Goal: Information Seeking & Learning: Learn about a topic

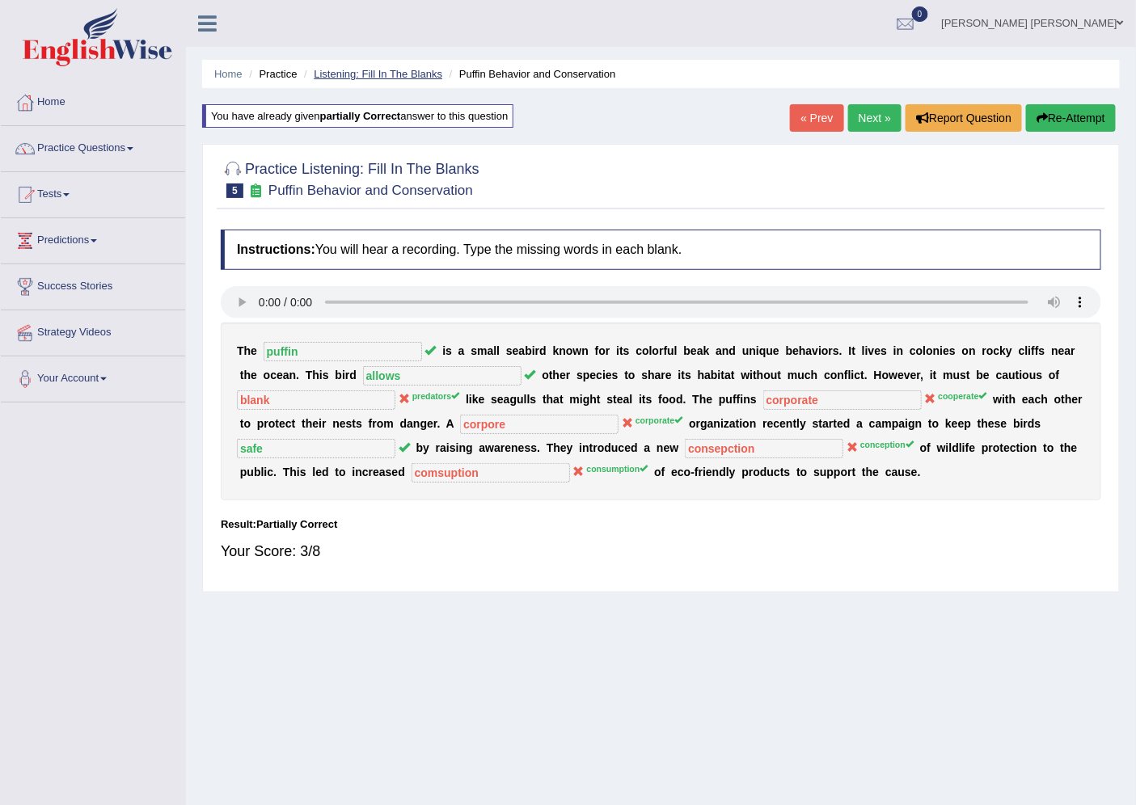
click at [426, 74] on link "Listening: Fill In The Blanks" at bounding box center [378, 74] width 129 height 12
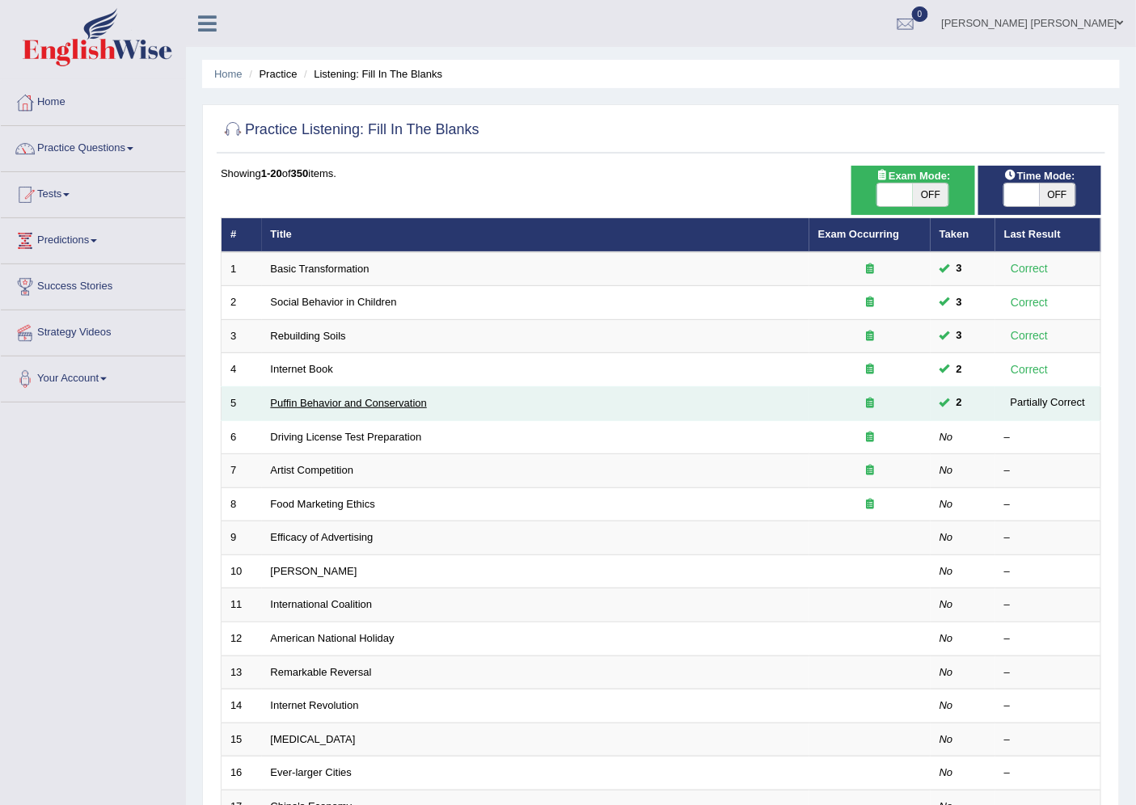
click at [335, 402] on link "Puffin Behavior and Conservation" at bounding box center [349, 403] width 156 height 12
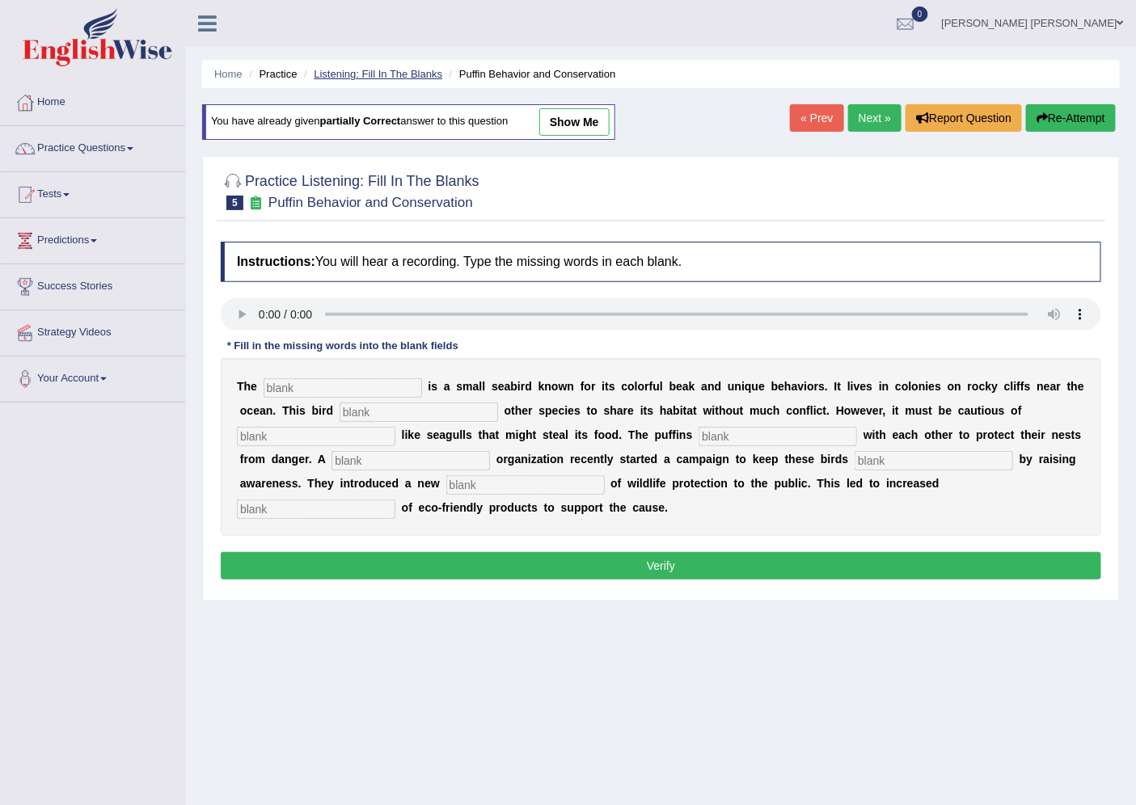
click at [425, 77] on link "Listening: Fill In The Blanks" at bounding box center [378, 74] width 129 height 12
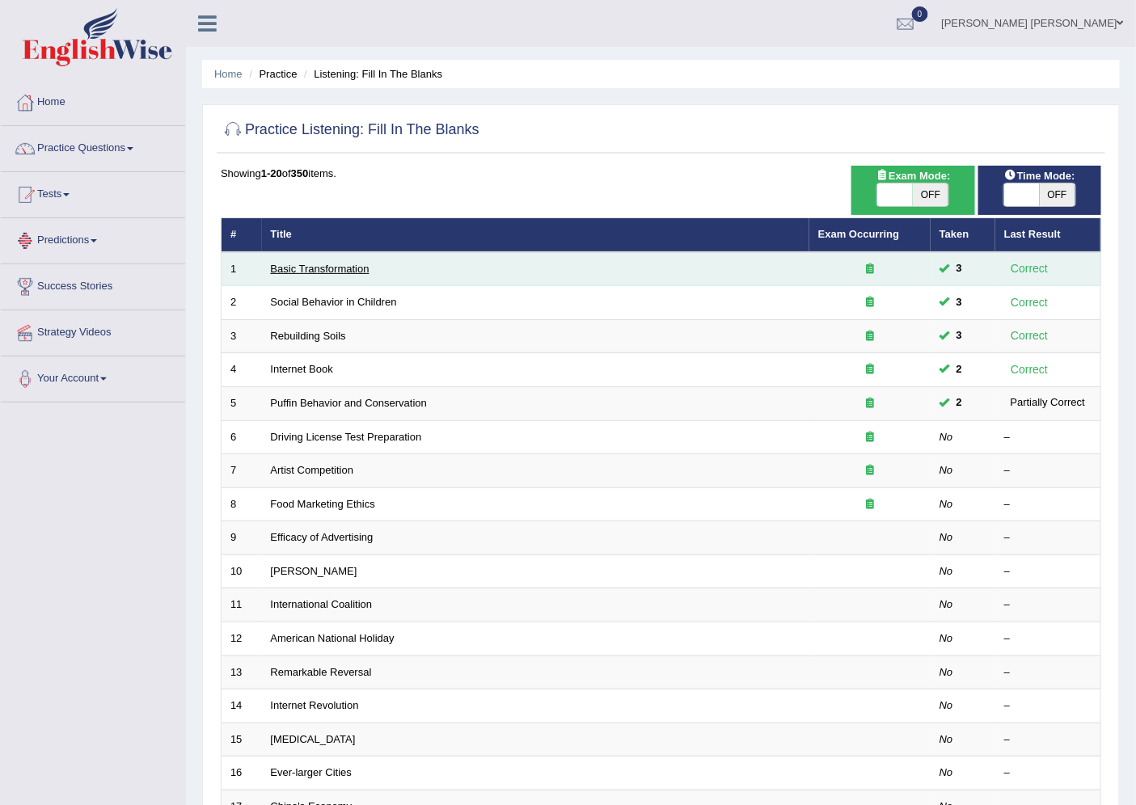
click at [302, 272] on link "Basic Transformation" at bounding box center [320, 269] width 99 height 12
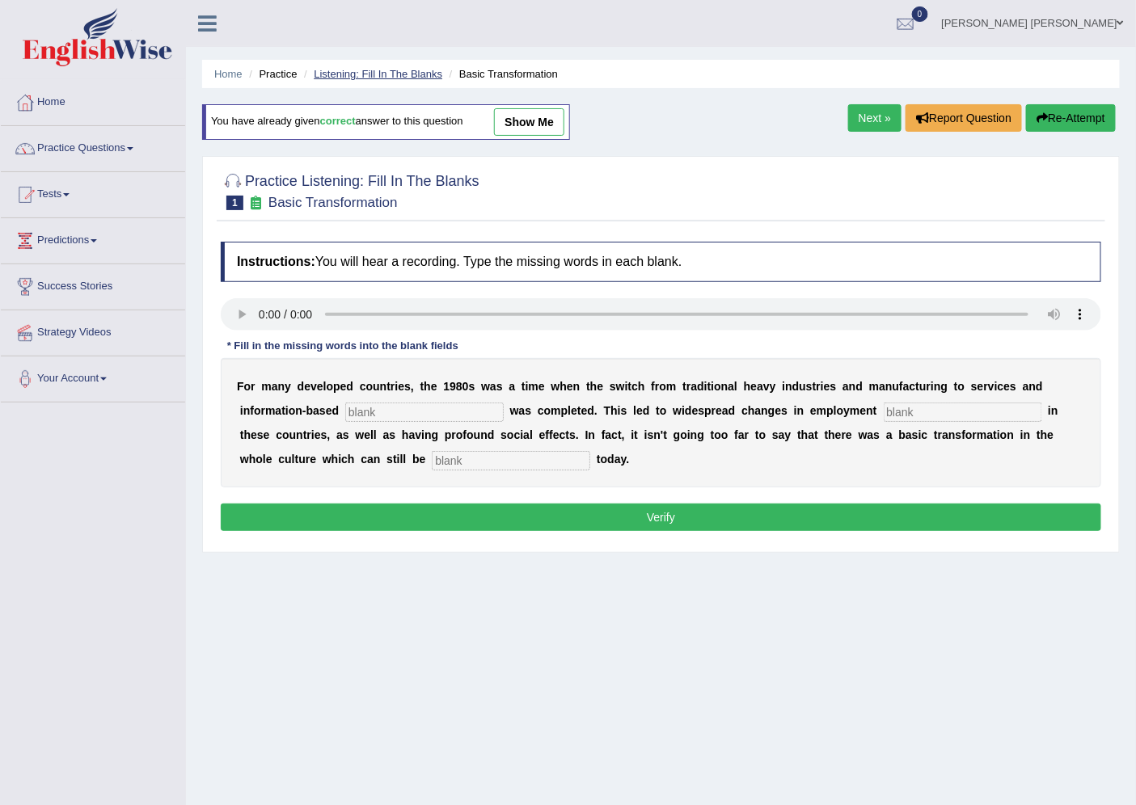
click at [394, 73] on link "Listening: Fill In The Blanks" at bounding box center [378, 74] width 129 height 12
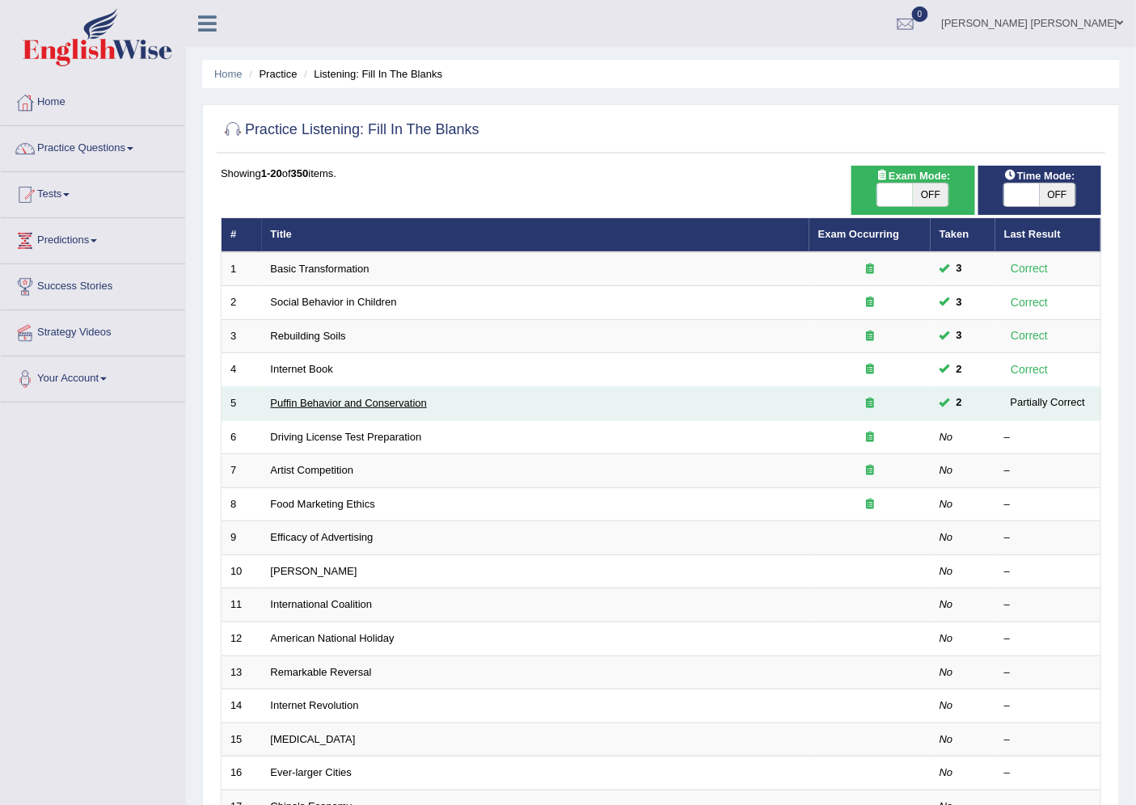
click at [320, 397] on link "Puffin Behavior and Conservation" at bounding box center [349, 403] width 156 height 12
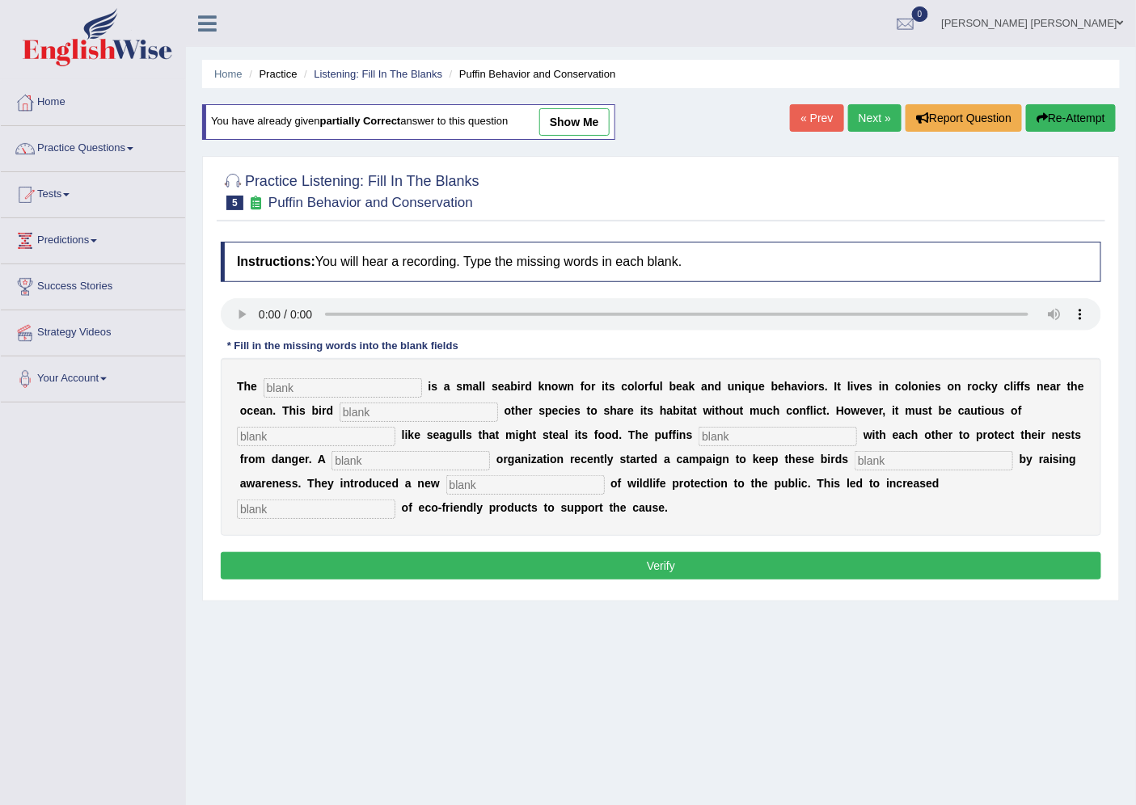
click at [288, 386] on input "text" at bounding box center [343, 387] width 158 height 19
click at [313, 382] on input "text" at bounding box center [343, 387] width 158 height 19
type input "puffin"
click at [390, 408] on input "text" at bounding box center [419, 412] width 158 height 19
click at [370, 414] on input "text" at bounding box center [419, 412] width 158 height 19
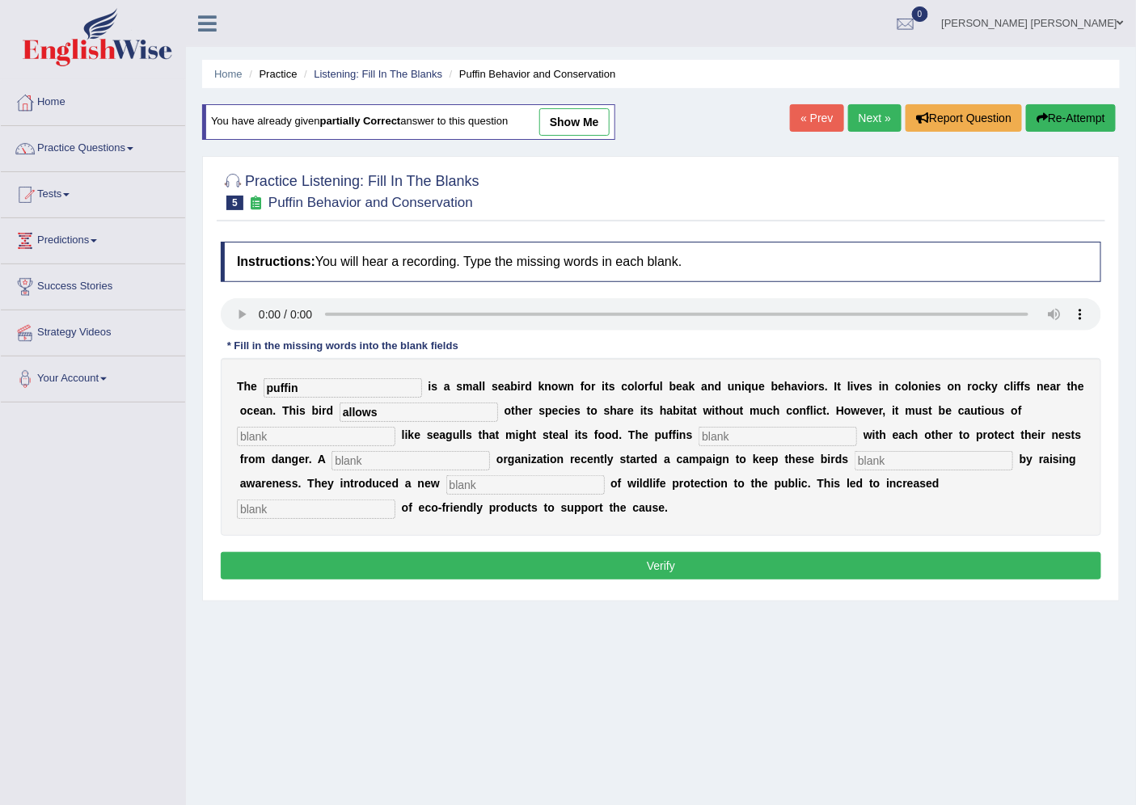
type input "allows"
click at [341, 431] on input "text" at bounding box center [316, 436] width 158 height 19
click at [296, 438] on input "text" at bounding box center [316, 436] width 158 height 19
type input "predators"
click at [706, 433] on input "text" at bounding box center [778, 436] width 158 height 19
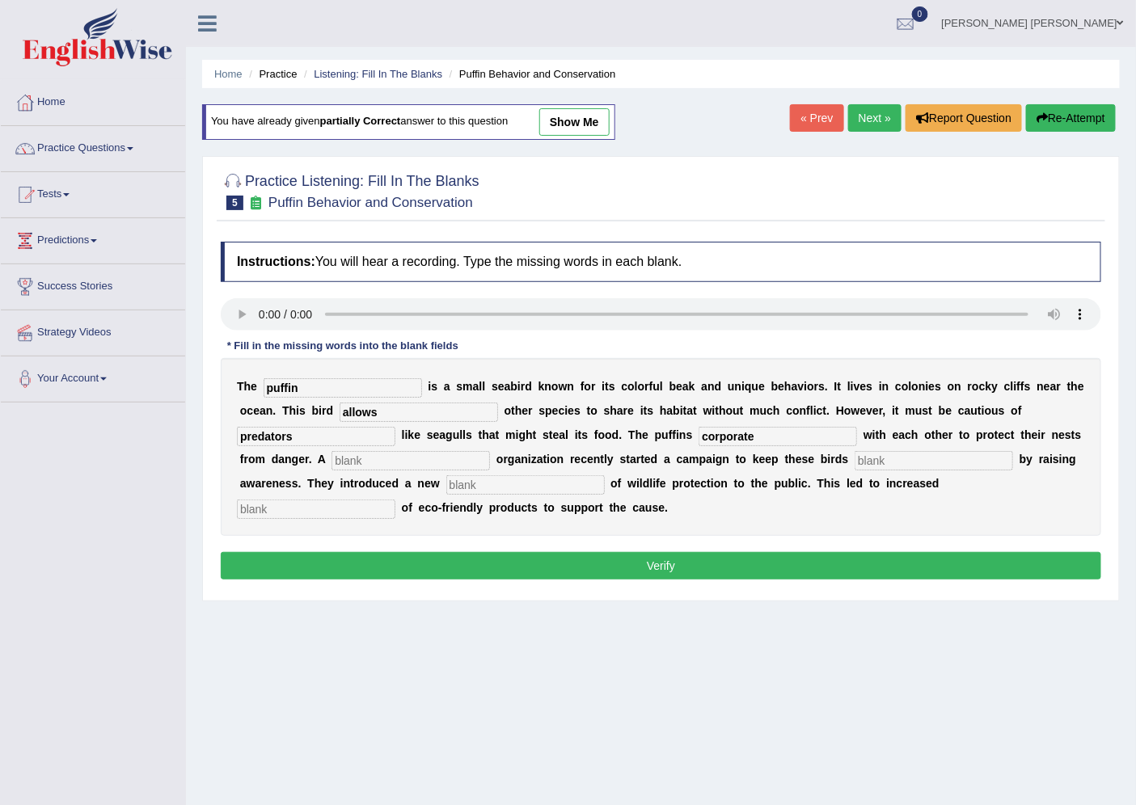
click at [716, 431] on input "corporate" at bounding box center [778, 436] width 158 height 19
type input "cooporate"
click at [402, 454] on input "text" at bounding box center [411, 460] width 158 height 19
type input "corporate"
type input "safe"
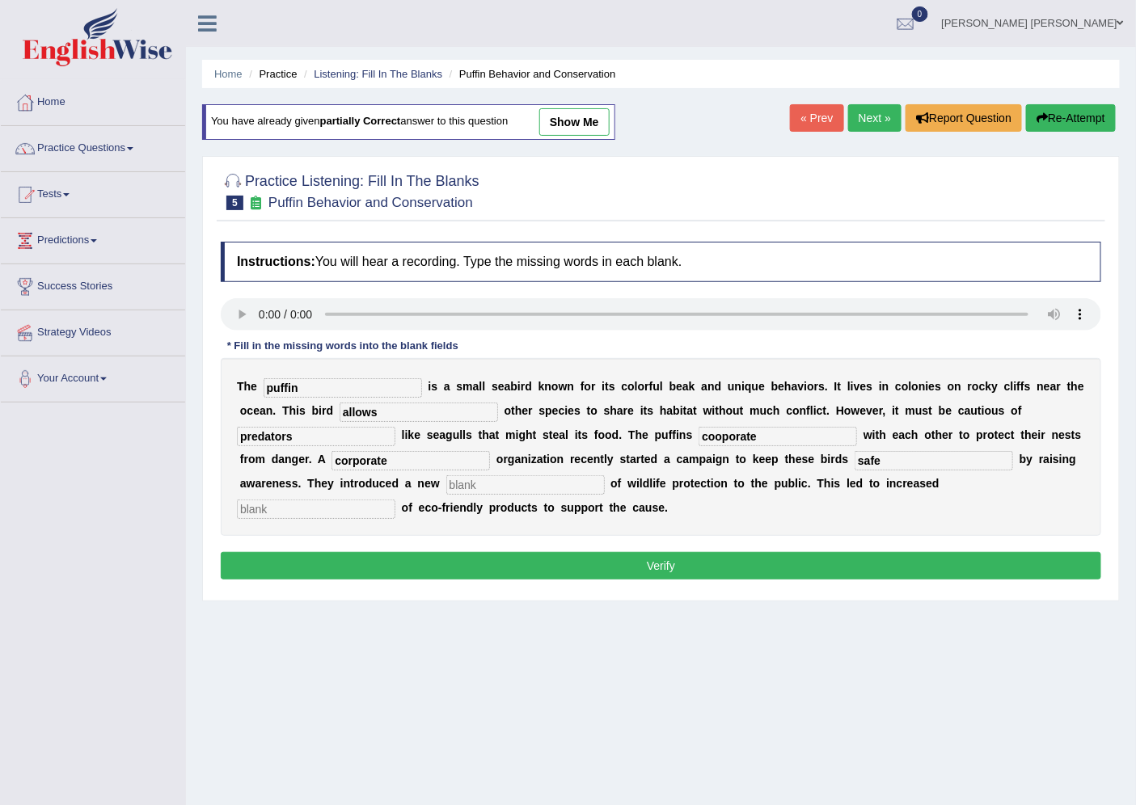
click at [530, 475] on input "text" at bounding box center [525, 484] width 158 height 19
click at [304, 492] on div "T h e puffin i s a s m a l l s e a b i r d k n o w n f o r i t s c o l o r f u …" at bounding box center [661, 447] width 881 height 178
click at [306, 505] on input "text" at bounding box center [316, 509] width 158 height 19
click at [474, 479] on input "consecption" at bounding box center [525, 484] width 158 height 19
type input "conception"
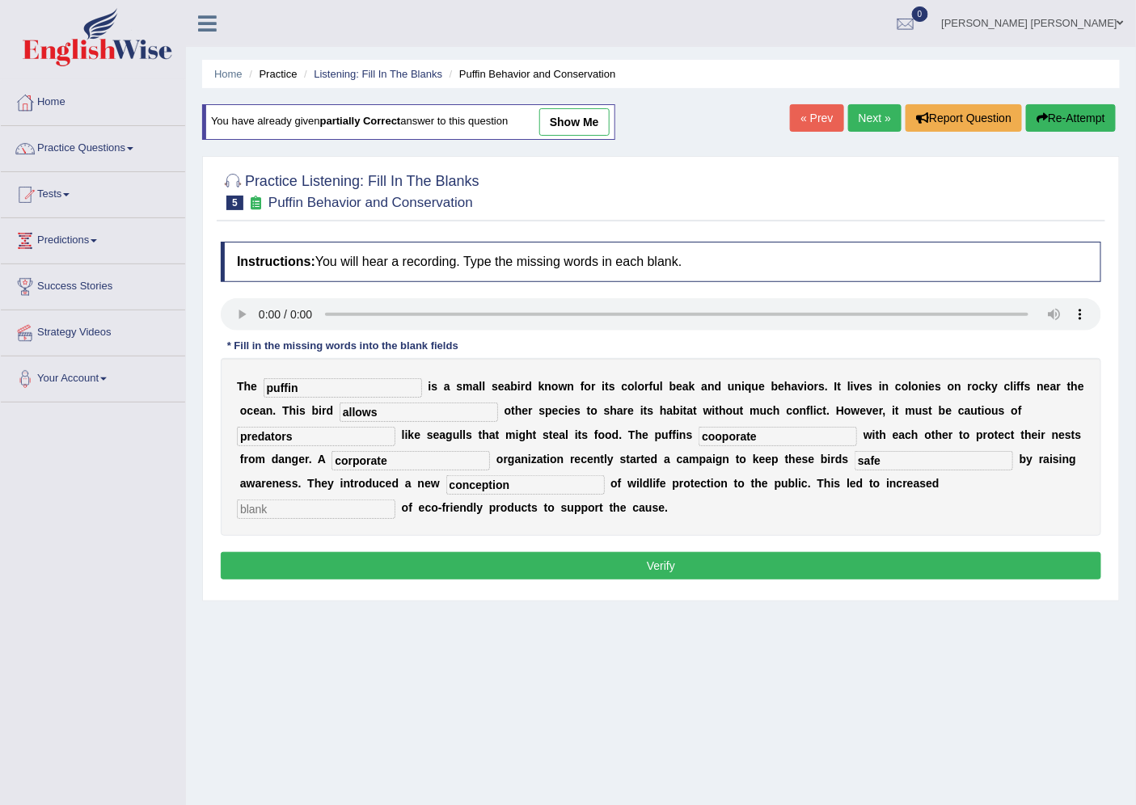
click at [353, 512] on input "text" at bounding box center [316, 509] width 158 height 19
type input "consumption"
click at [644, 550] on div "Instructions: You will hear a recording. Type the missing words in each blank. …" at bounding box center [661, 413] width 889 height 359
click at [653, 560] on button "Verify" at bounding box center [661, 565] width 881 height 27
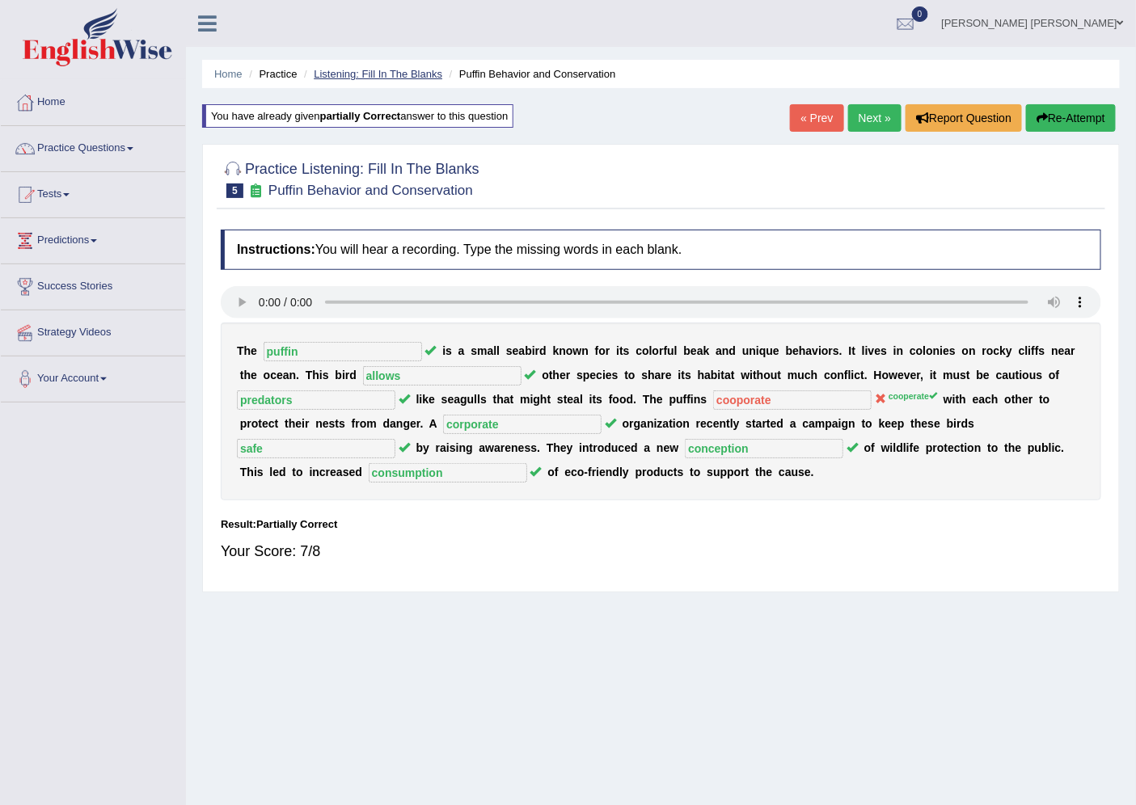
click at [386, 70] on link "Listening: Fill In The Blanks" at bounding box center [378, 74] width 129 height 12
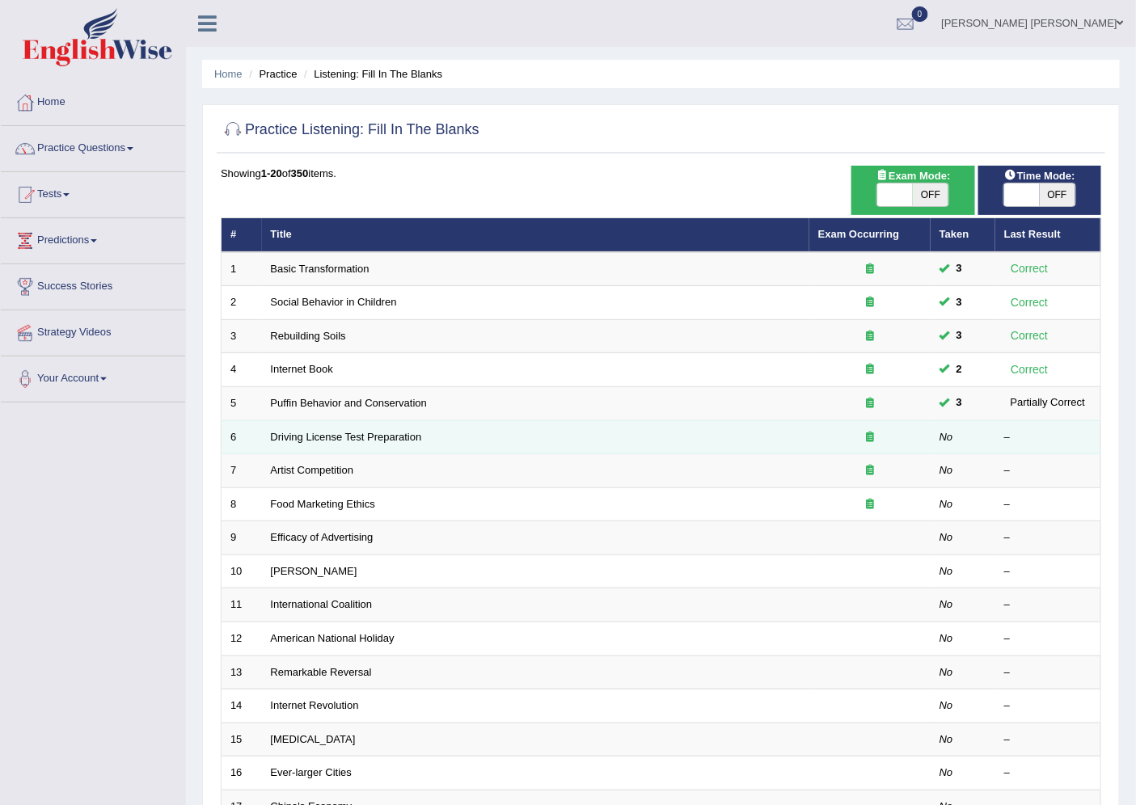
scroll to position [264, 0]
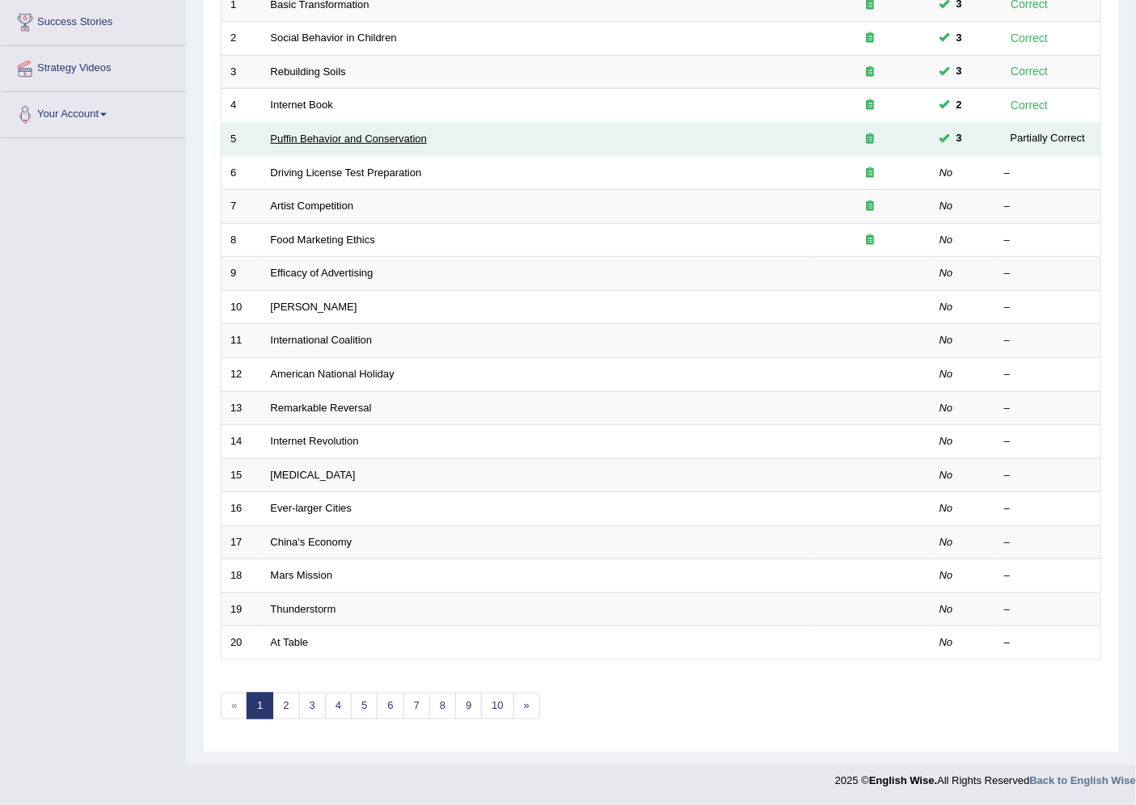
click at [381, 136] on link "Puffin Behavior and Conservation" at bounding box center [349, 139] width 156 height 12
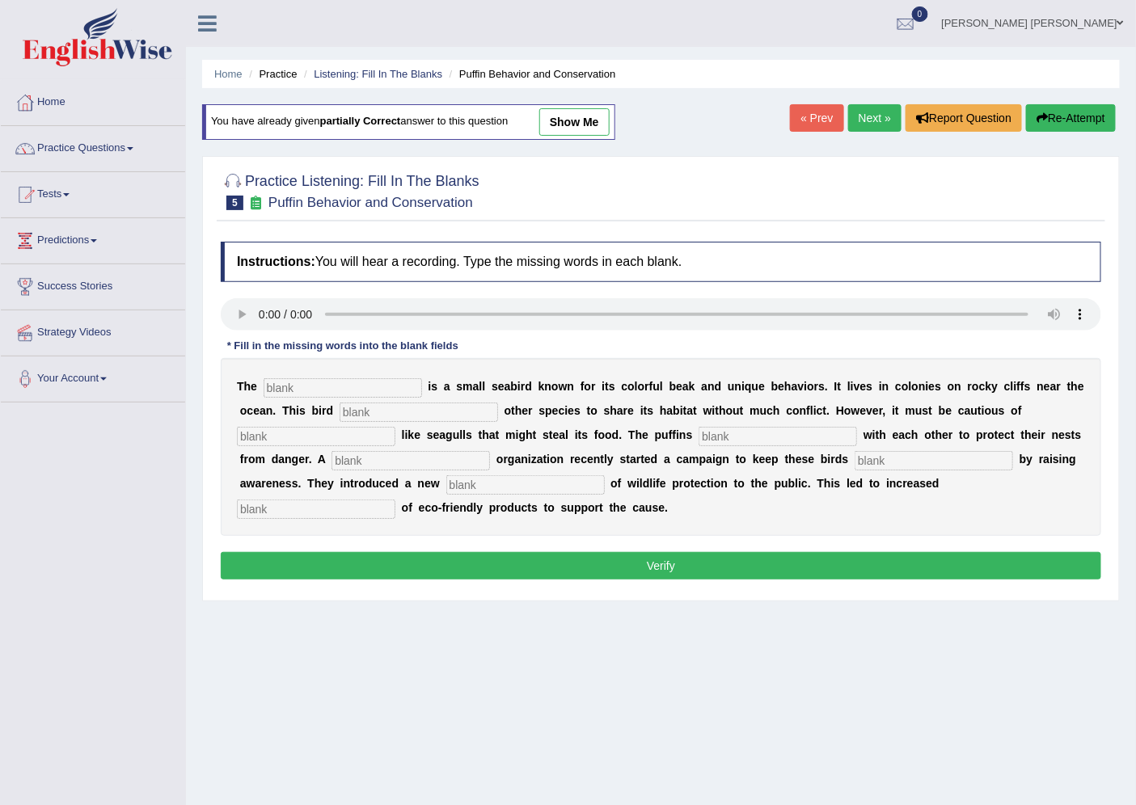
click at [289, 372] on div "T h e i s a s m a l l s e a b i r d k n o w n f o r i t s c o l o r f u l b e a…" at bounding box center [661, 447] width 881 height 178
drag, startPoint x: 296, startPoint y: 370, endPoint x: 297, endPoint y: 380, distance: 9.7
click at [297, 377] on div "T h e i s a s m a l l s e a b i r d k n o w n f o r i t s c o l o r f u l b e a…" at bounding box center [661, 447] width 881 height 178
click at [300, 387] on input "text" at bounding box center [343, 387] width 158 height 19
type input "puffin"
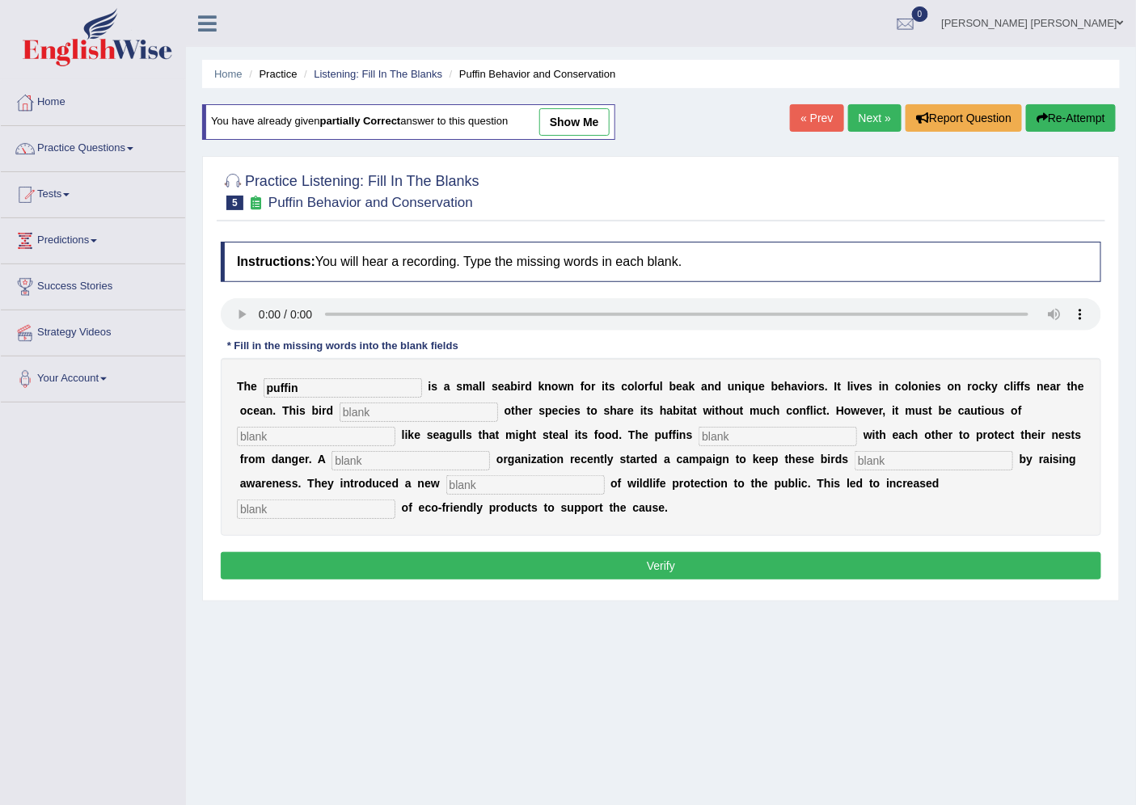
click at [378, 416] on input "text" at bounding box center [419, 412] width 158 height 19
type input "allows"
click at [344, 440] on input "text" at bounding box center [316, 436] width 158 height 19
click at [319, 442] on input "text" at bounding box center [316, 436] width 158 height 19
type input "predators"
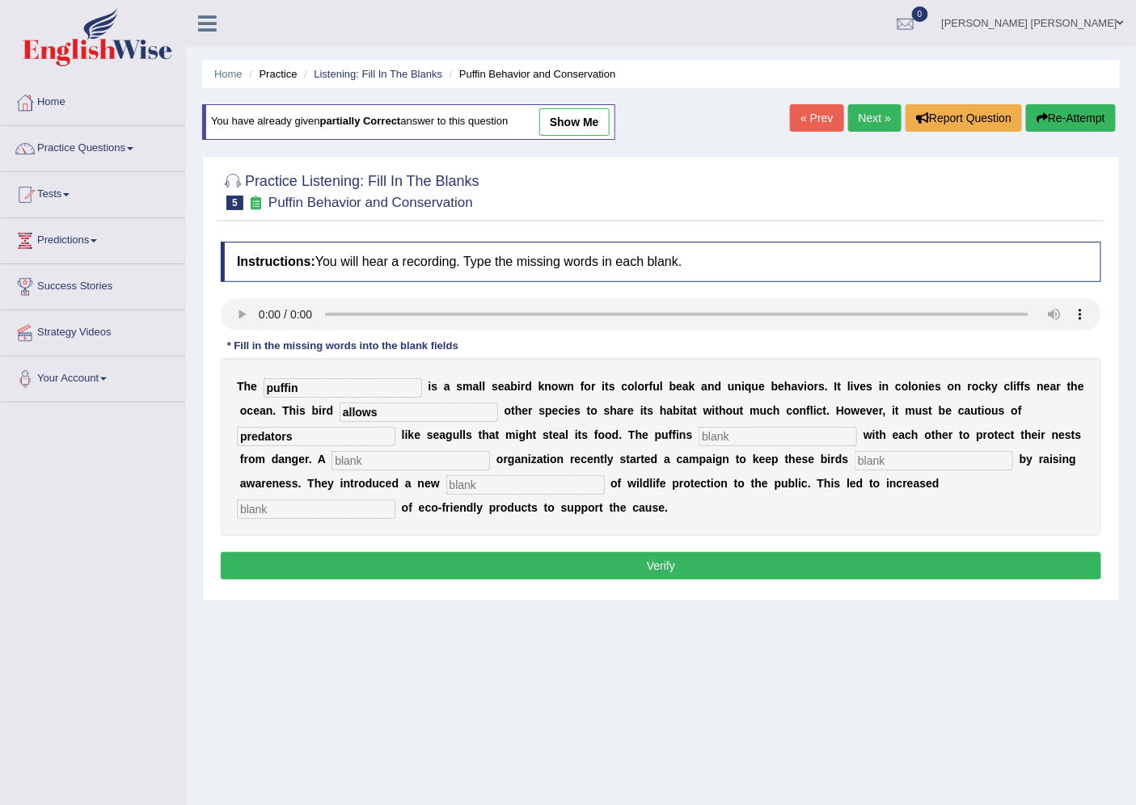
click at [701, 433] on input "text" at bounding box center [778, 436] width 158 height 19
click at [712, 433] on input "text" at bounding box center [778, 436] width 158 height 19
type input "cooperate"
click at [359, 456] on input "text" at bounding box center [411, 460] width 158 height 19
type input "corporate"
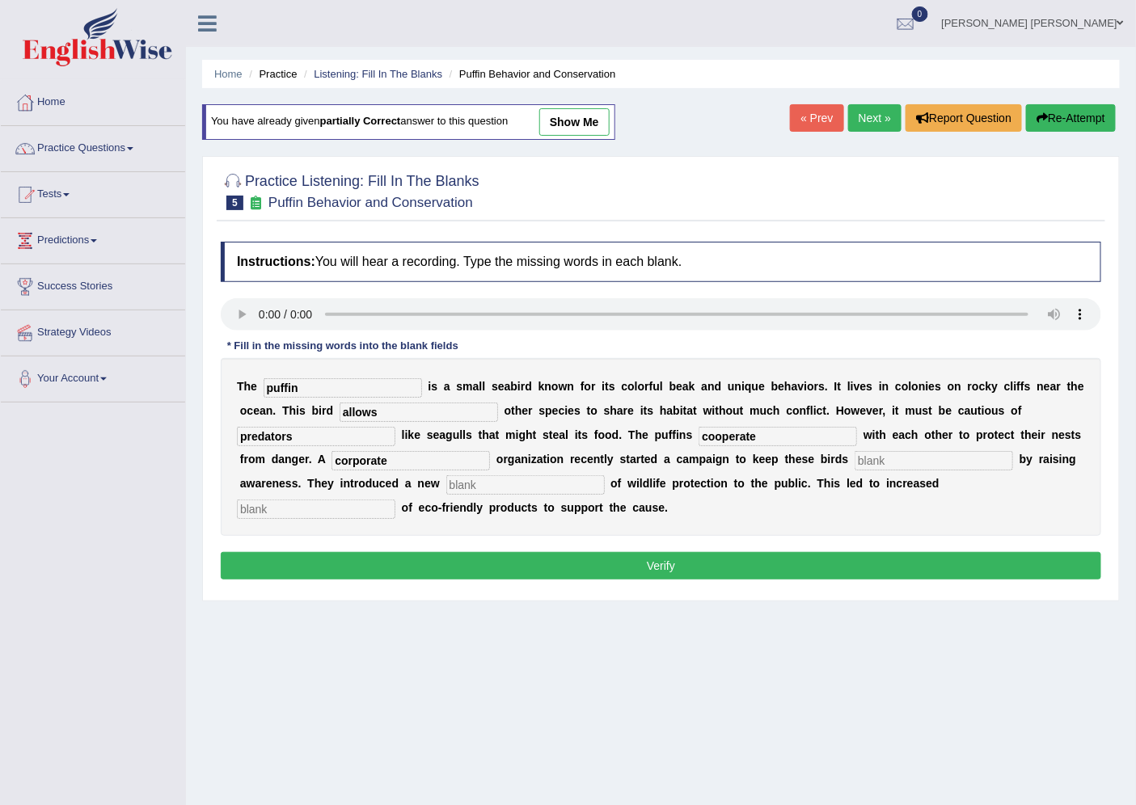
click at [915, 455] on input "text" at bounding box center [934, 460] width 158 height 19
type input "safe"
click at [590, 471] on div "T h e puffin i s a s m a l l s e a b i r d k n o w n f o r i t s c o l o r f u …" at bounding box center [661, 447] width 881 height 178
click at [597, 477] on input "text" at bounding box center [525, 484] width 158 height 19
type input "conception"
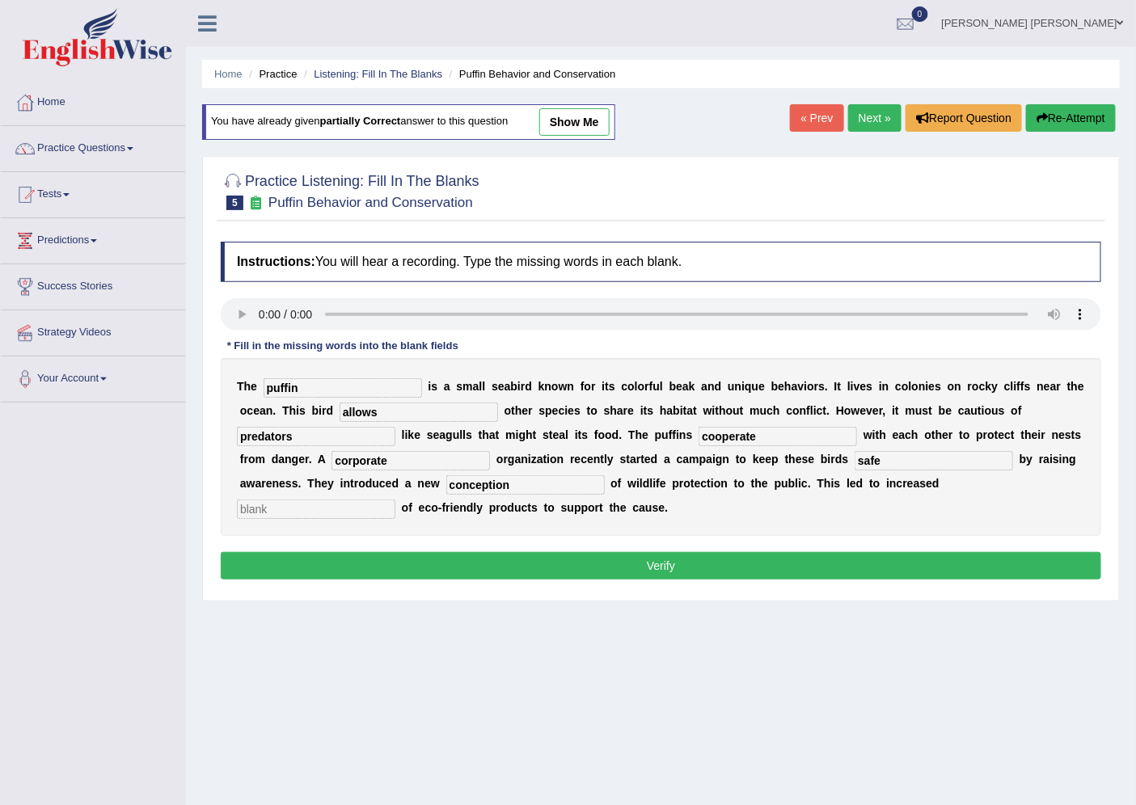
click at [365, 507] on input "text" at bounding box center [316, 509] width 158 height 19
type input "consumption"
click at [425, 561] on button "Verify" at bounding box center [661, 565] width 881 height 27
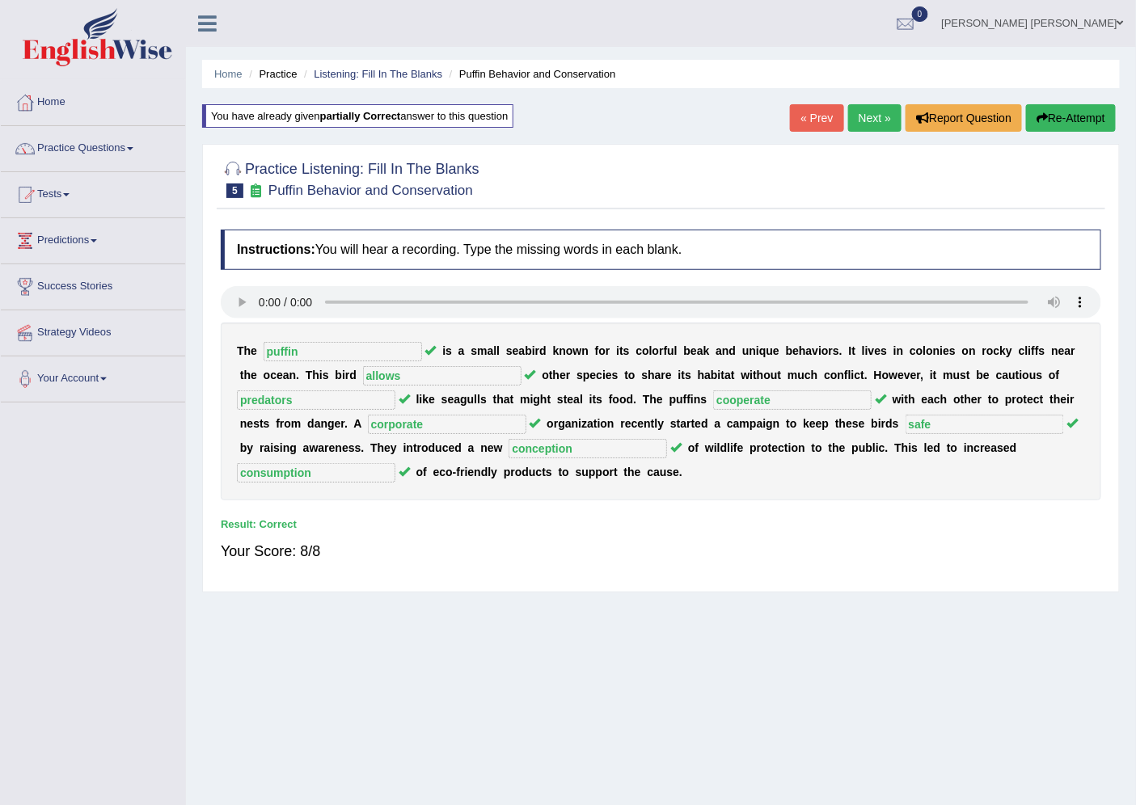
click at [393, 66] on ul "Home Practice Listening: Fill In The Blanks Puffin Behavior and Conservation" at bounding box center [661, 74] width 918 height 28
click at [394, 66] on li "Listening: Fill In The Blanks" at bounding box center [371, 73] width 142 height 15
click at [393, 78] on link "Listening: Fill In The Blanks" at bounding box center [378, 74] width 129 height 12
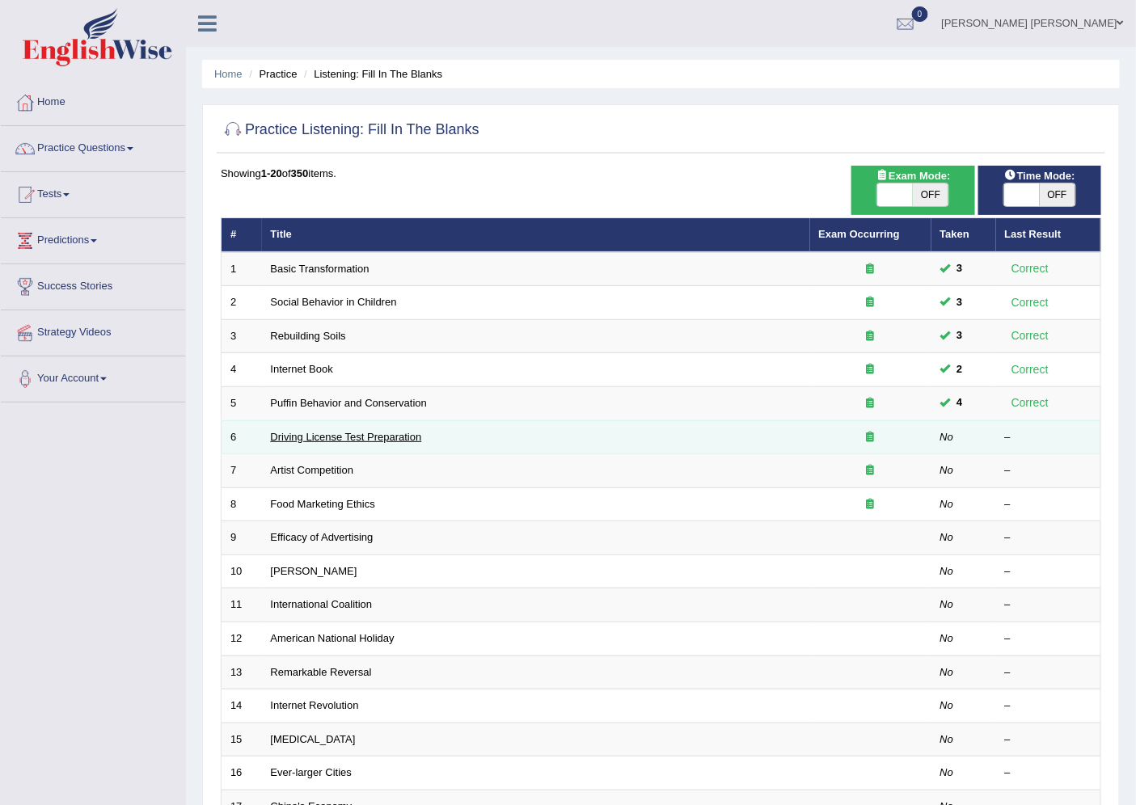
click at [376, 433] on link "Driving License Test Preparation" at bounding box center [346, 437] width 151 height 12
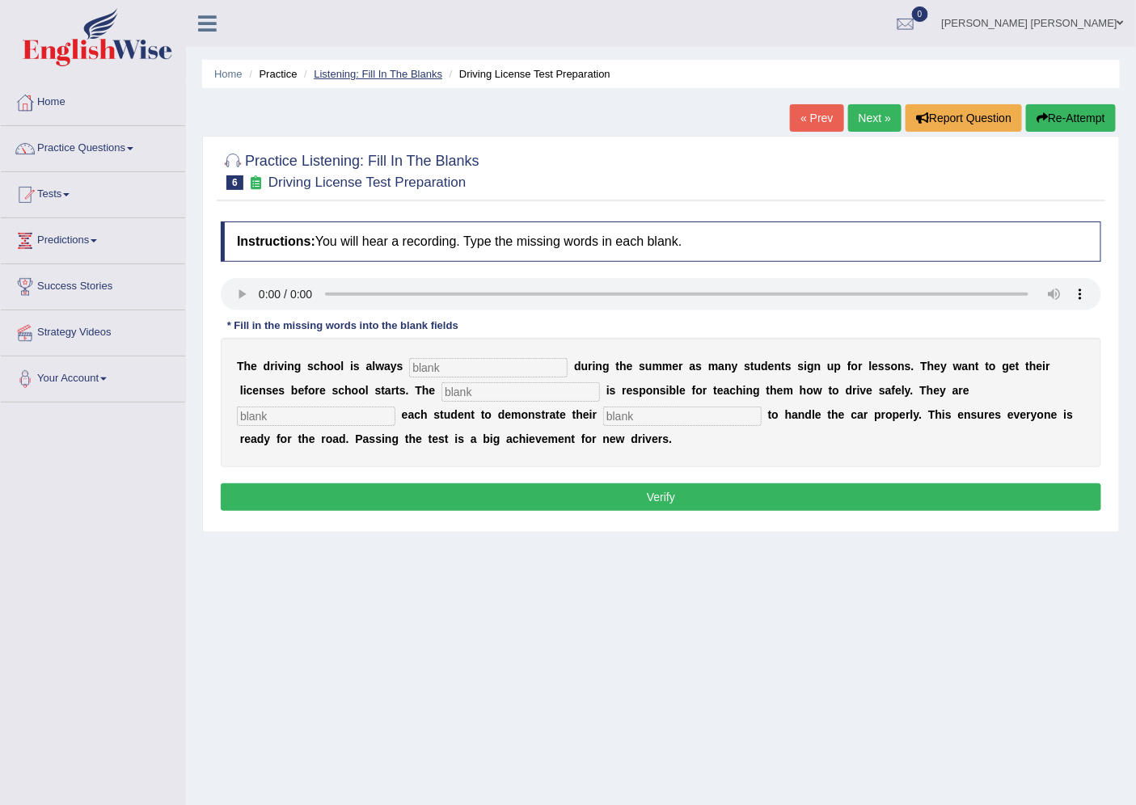
click at [404, 73] on link "Listening: Fill In The Blanks" at bounding box center [378, 74] width 129 height 12
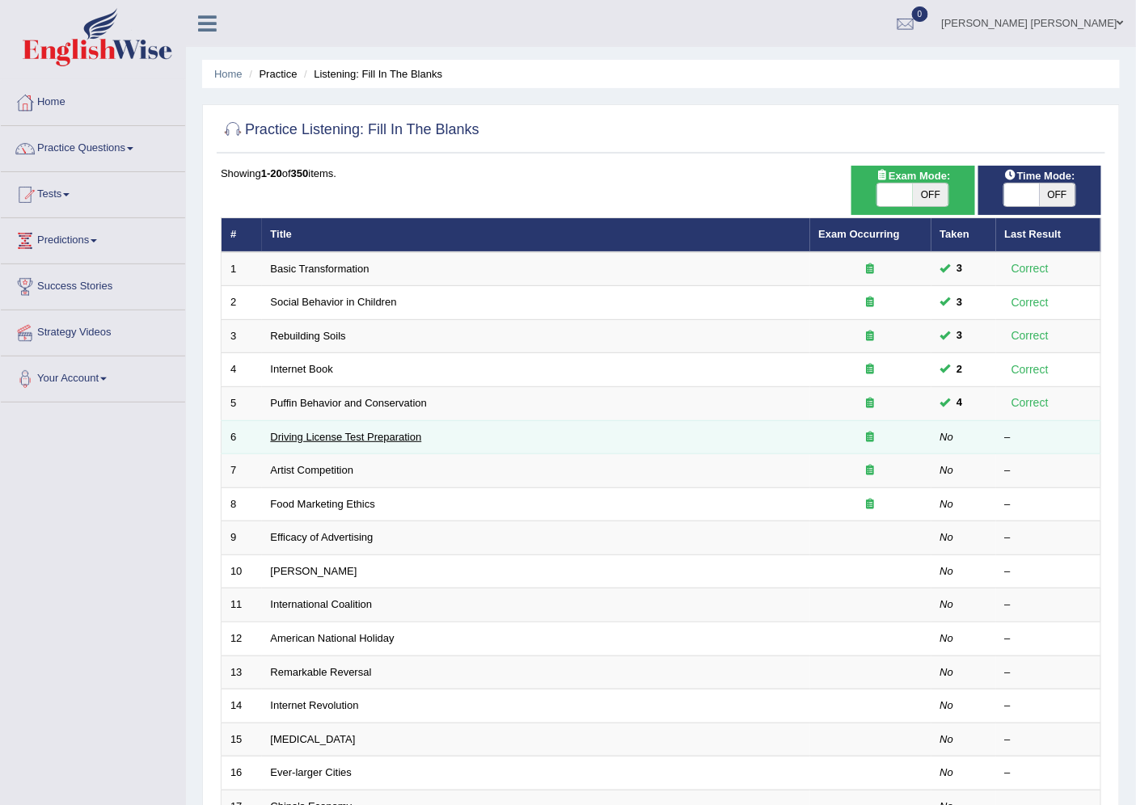
click at [343, 432] on link "Driving License Test Preparation" at bounding box center [346, 437] width 151 height 12
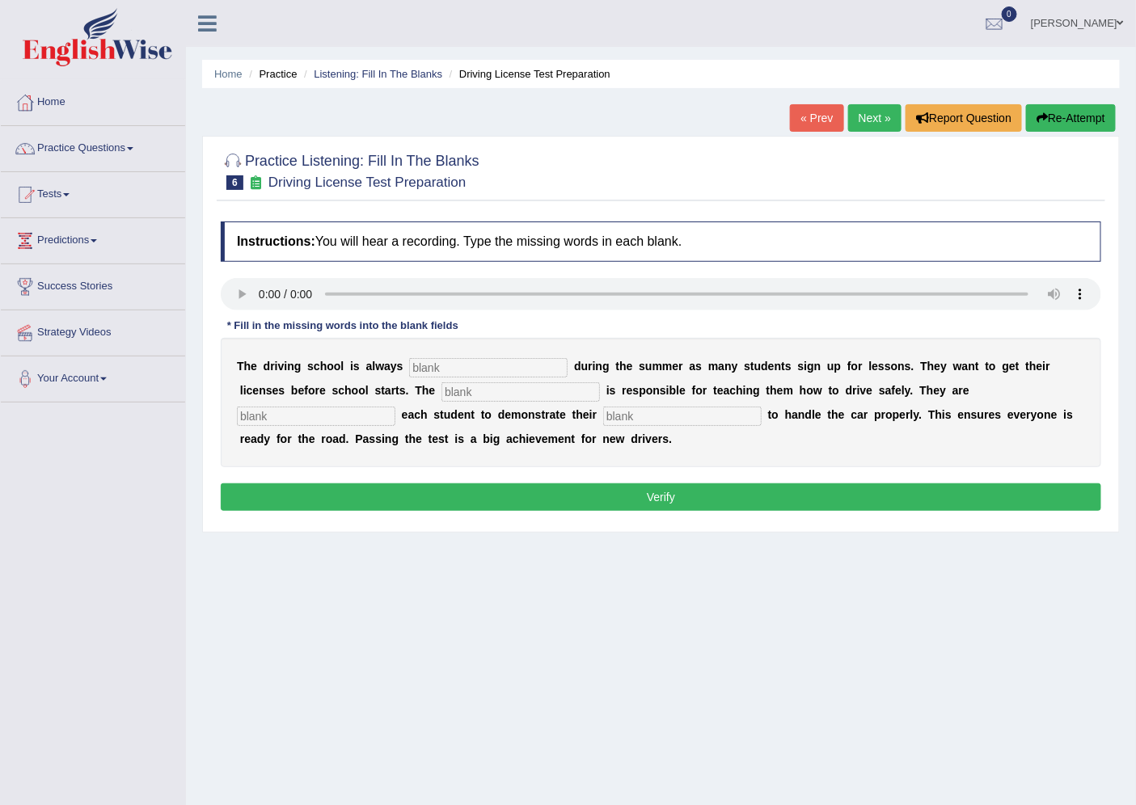
click at [422, 365] on input "text" at bounding box center [488, 367] width 158 height 19
click at [430, 368] on input "text" at bounding box center [488, 367] width 158 height 19
type input "busy"
click at [475, 388] on input "text" at bounding box center [521, 391] width 158 height 19
type input "start"
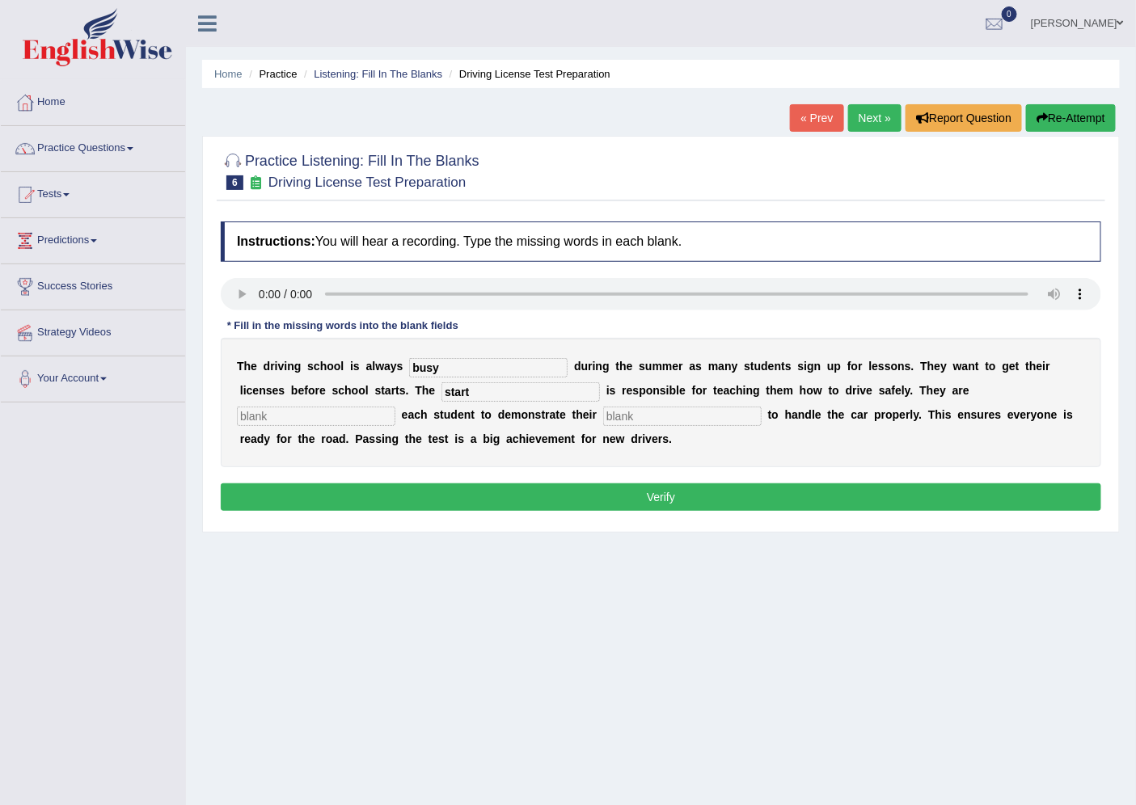
click at [319, 416] on input "text" at bounding box center [316, 416] width 158 height 19
click at [467, 390] on input "start" at bounding box center [521, 391] width 158 height 19
click at [337, 415] on input "text" at bounding box center [316, 416] width 158 height 19
click at [362, 408] on input "its" at bounding box center [316, 416] width 158 height 19
type input "i"
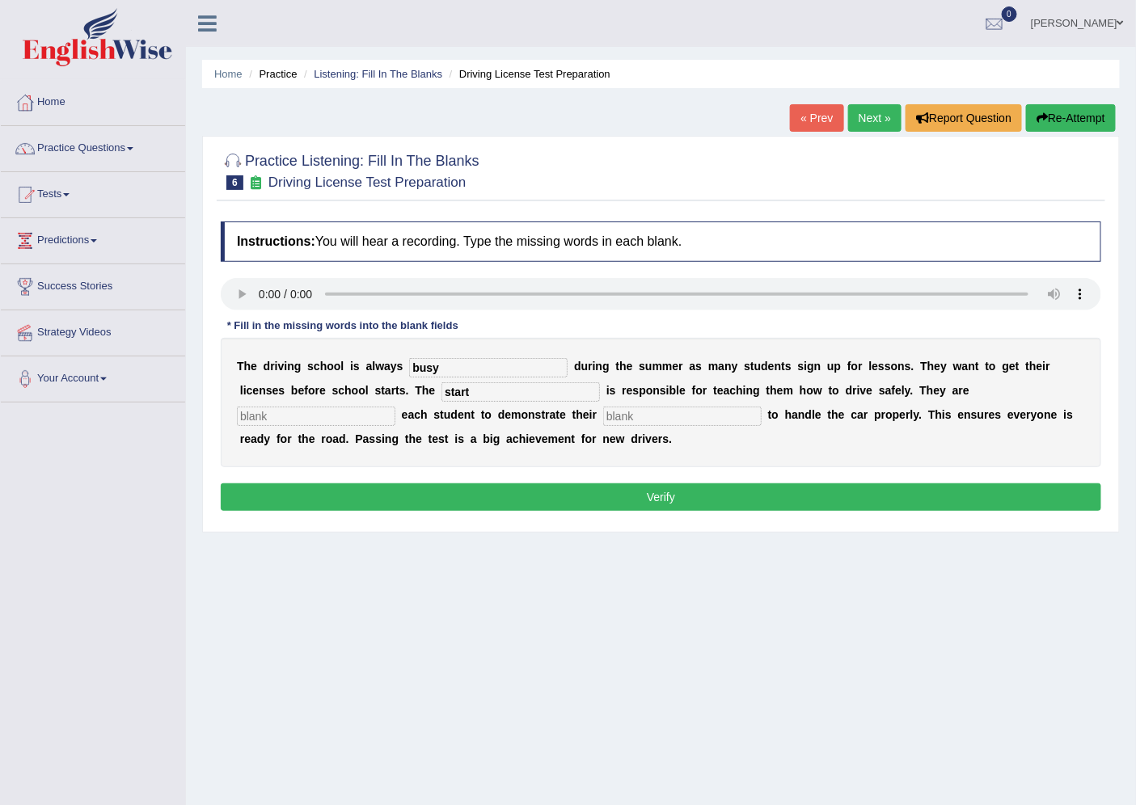
type input "e"
click at [275, 415] on input "text" at bounding box center [316, 416] width 158 height 19
type input "reclaring"
drag, startPoint x: 472, startPoint y: 411, endPoint x: 590, endPoint y: 409, distance: 118.1
click at [585, 409] on div "T h e d r i v i n g s c h o o l i s a l w a y s busy d u r i n g t h e s u m m …" at bounding box center [661, 402] width 881 height 129
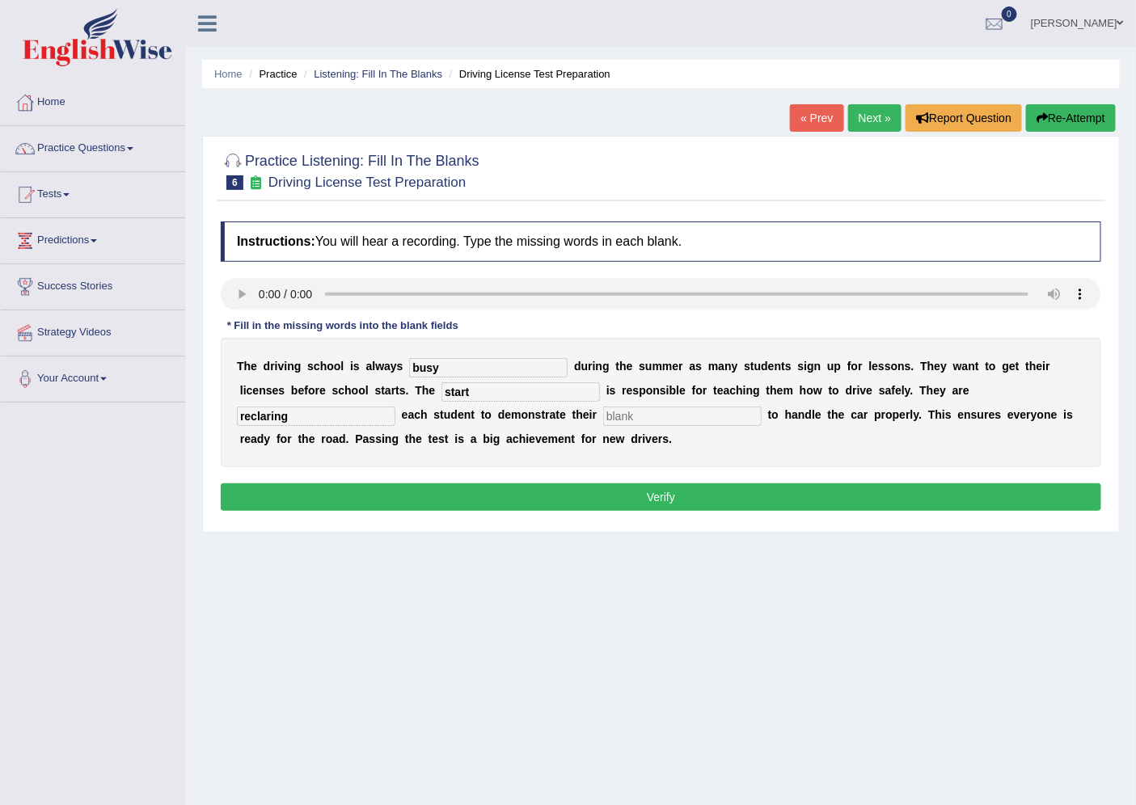
click at [633, 408] on input "text" at bounding box center [682, 416] width 158 height 19
type input "dimants"
click at [658, 491] on button "Verify" at bounding box center [661, 497] width 881 height 27
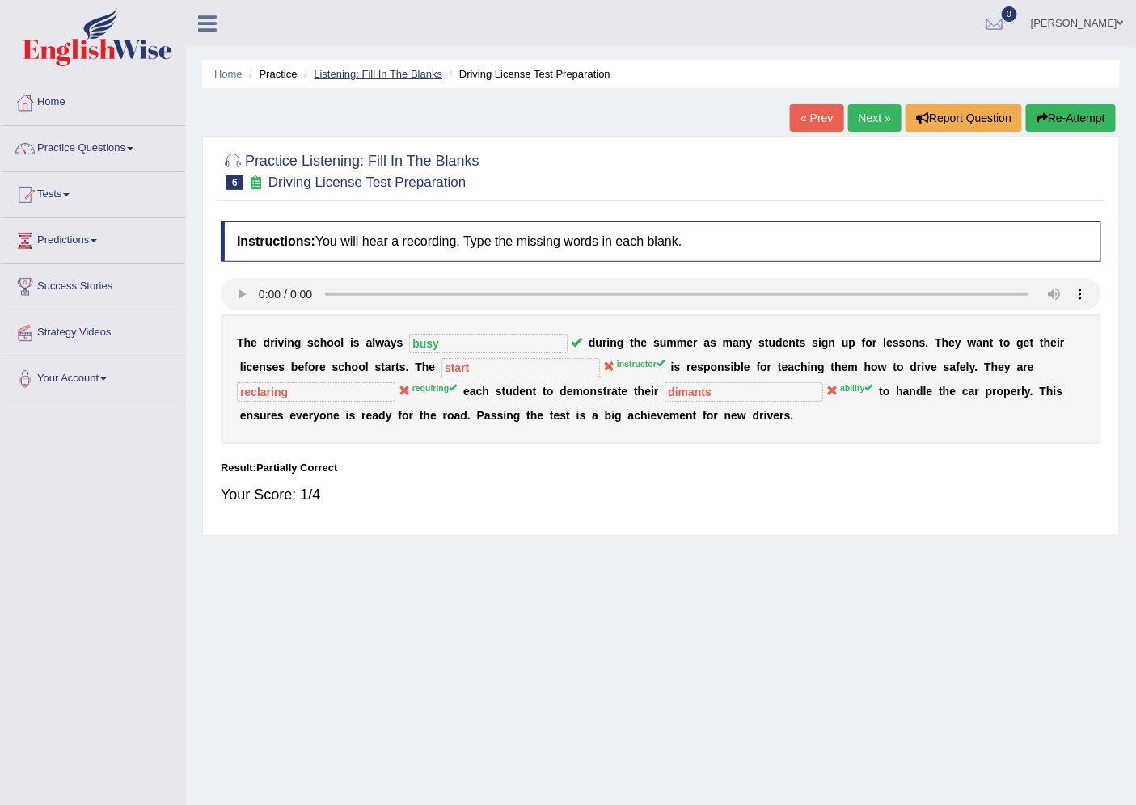
click at [399, 70] on link "Listening: Fill In The Blanks" at bounding box center [378, 74] width 129 height 12
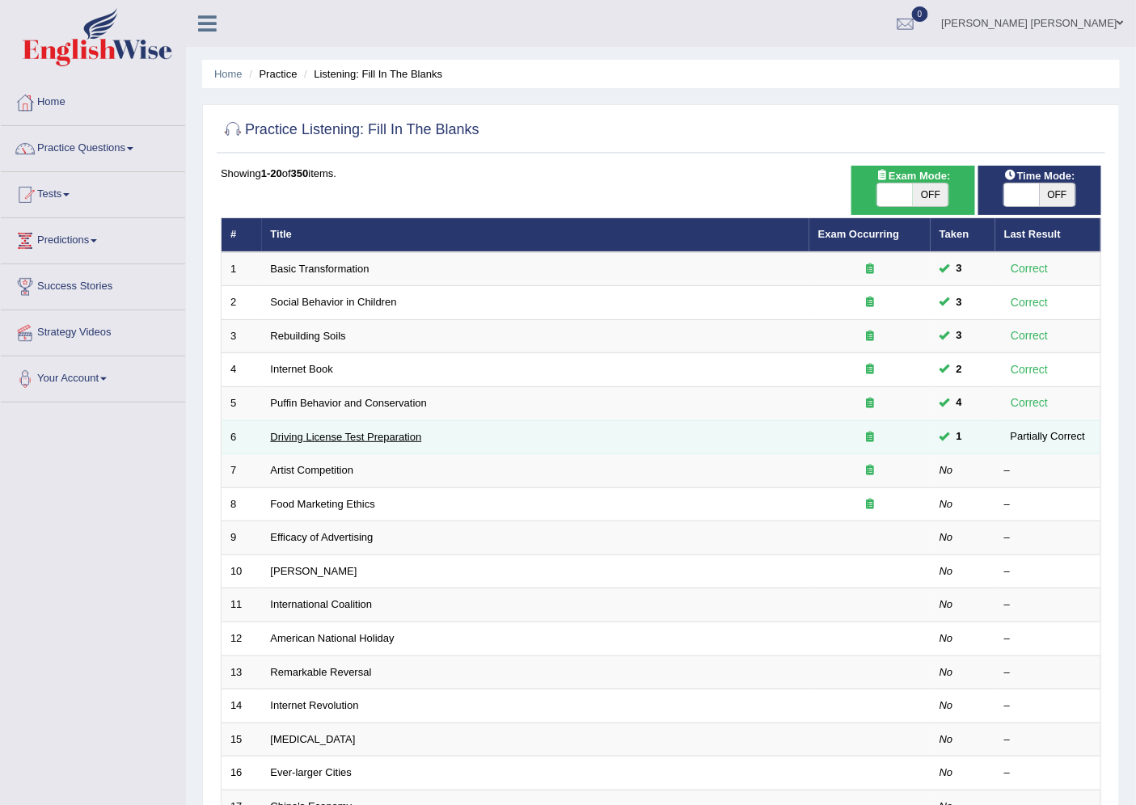
click at [302, 437] on link "Driving License Test Preparation" at bounding box center [346, 437] width 151 height 12
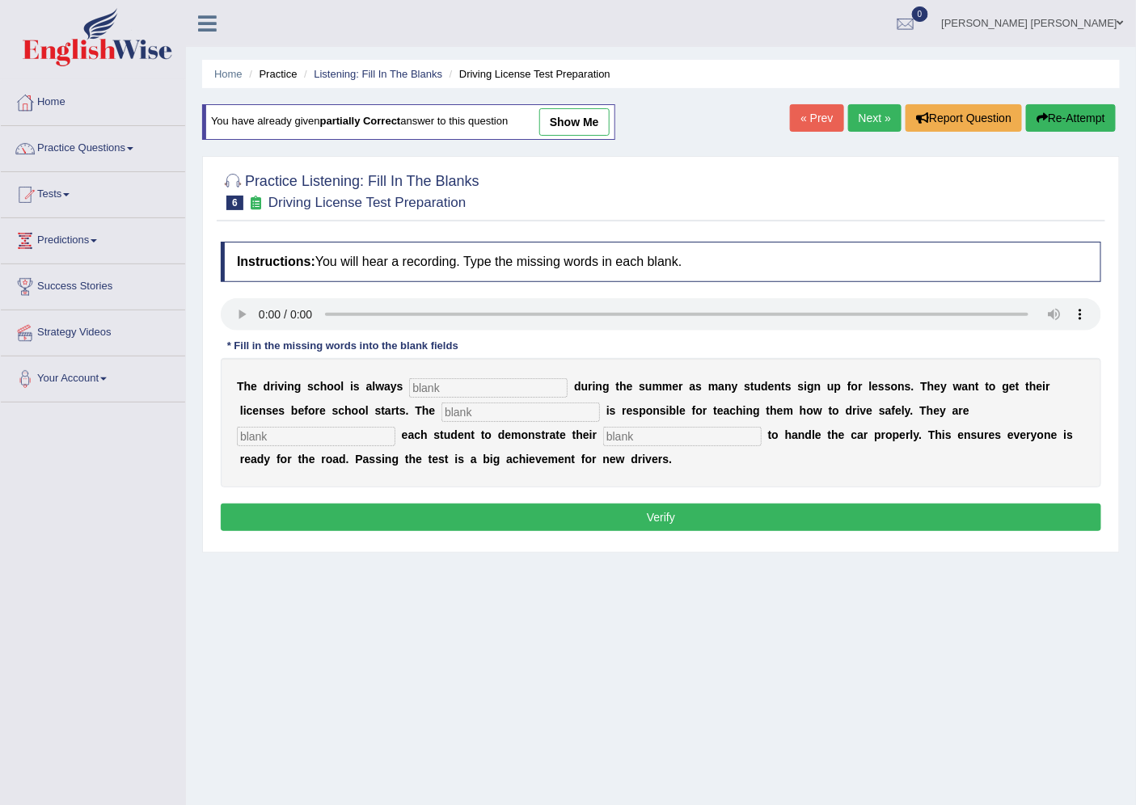
click at [423, 382] on input "text" at bounding box center [488, 387] width 158 height 19
type input "busy"
click at [481, 408] on input "text" at bounding box center [521, 412] width 158 height 19
type input "instructor"
click at [317, 429] on input "text" at bounding box center [316, 436] width 158 height 19
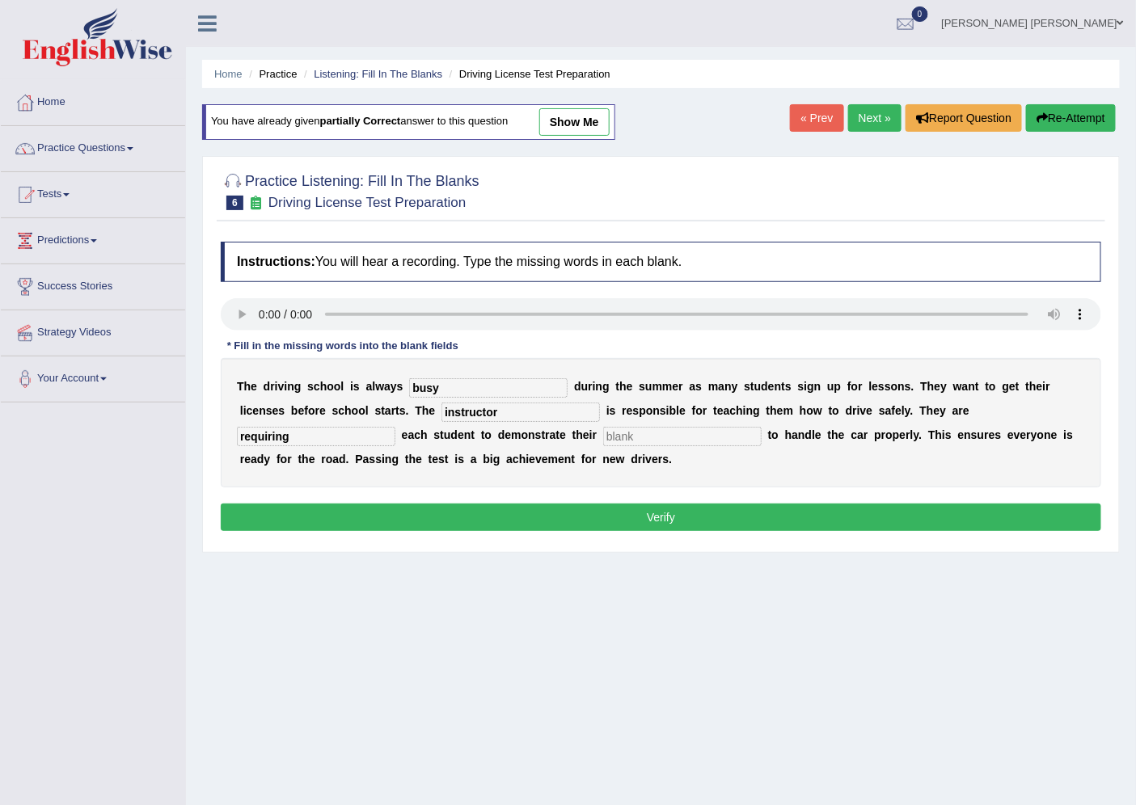
type input "requiring"
click at [625, 424] on div "T h e d r i v i n g s c h o o l i s a l w a y s busy d u r i n g t h e s u m m …" at bounding box center [661, 422] width 881 height 129
click at [621, 432] on input "text" at bounding box center [682, 436] width 158 height 19
click at [621, 434] on input "text" at bounding box center [682, 436] width 158 height 19
type input "ability"
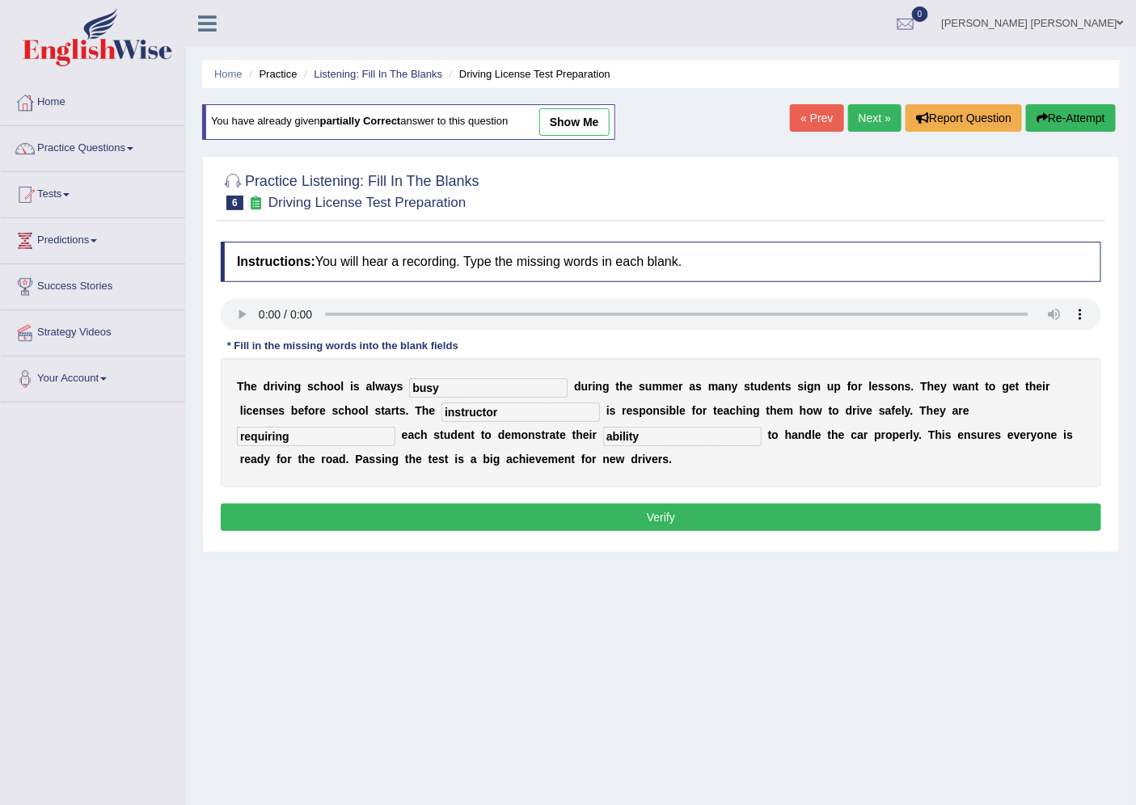
click at [316, 506] on button "Verify" at bounding box center [661, 517] width 881 height 27
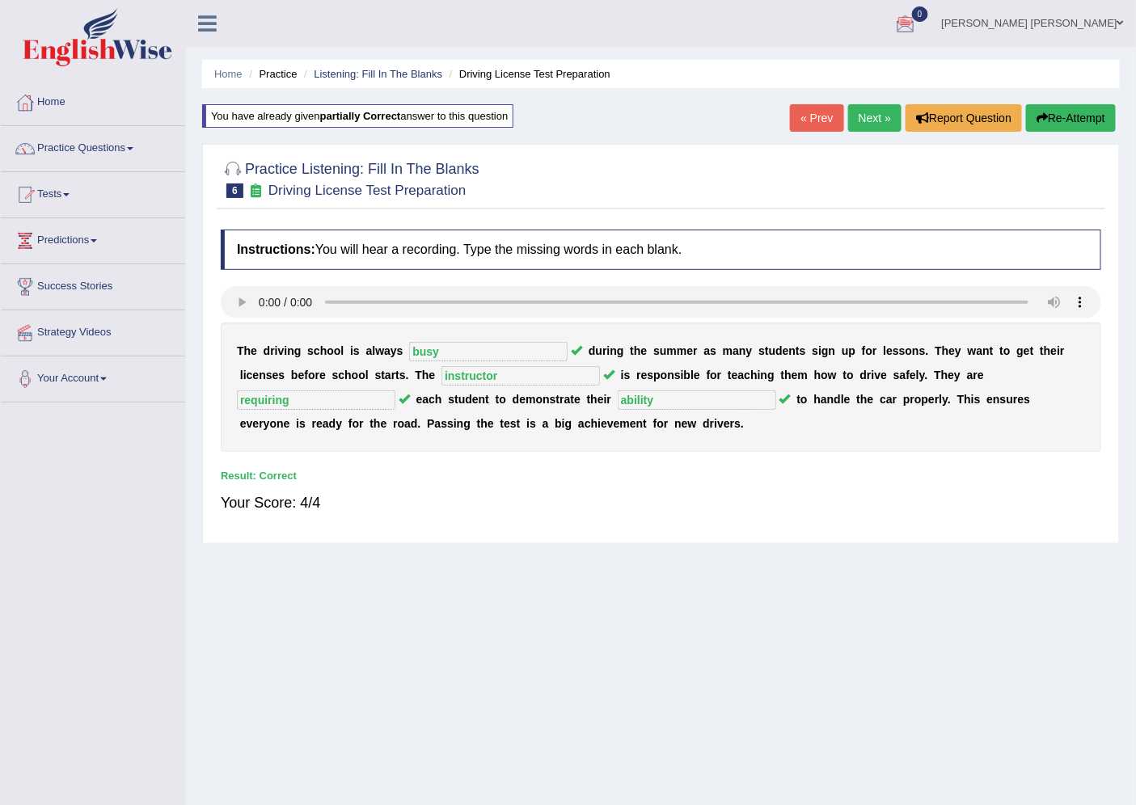
click at [678, 114] on div "Home Practice Listening: Fill In The Blanks Driving License Test Preparation Yo…" at bounding box center [661, 404] width 950 height 809
click at [226, 394] on div "T h e d r i v i n g s c h o o l i s a l w a y s busy d u r i n g t h e s u m m …" at bounding box center [661, 387] width 881 height 129
click at [378, 78] on link "Listening: Fill In The Blanks" at bounding box center [378, 74] width 129 height 12
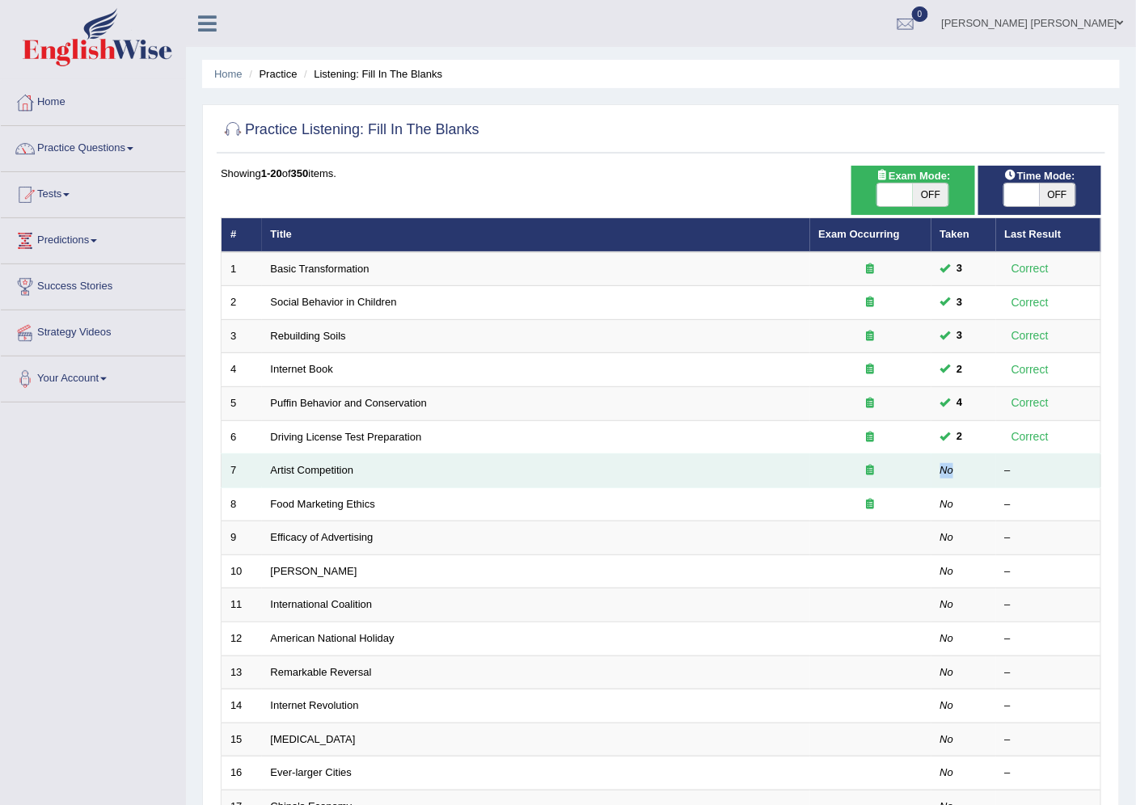
drag, startPoint x: 955, startPoint y: 462, endPoint x: 507, endPoint y: 467, distance: 448.0
click at [514, 467] on tr "7 Artist Competition No –" at bounding box center [662, 471] width 880 height 34
click at [402, 464] on td "Artist Competition" at bounding box center [536, 471] width 548 height 34
click at [318, 467] on link "Artist Competition" at bounding box center [312, 470] width 83 height 12
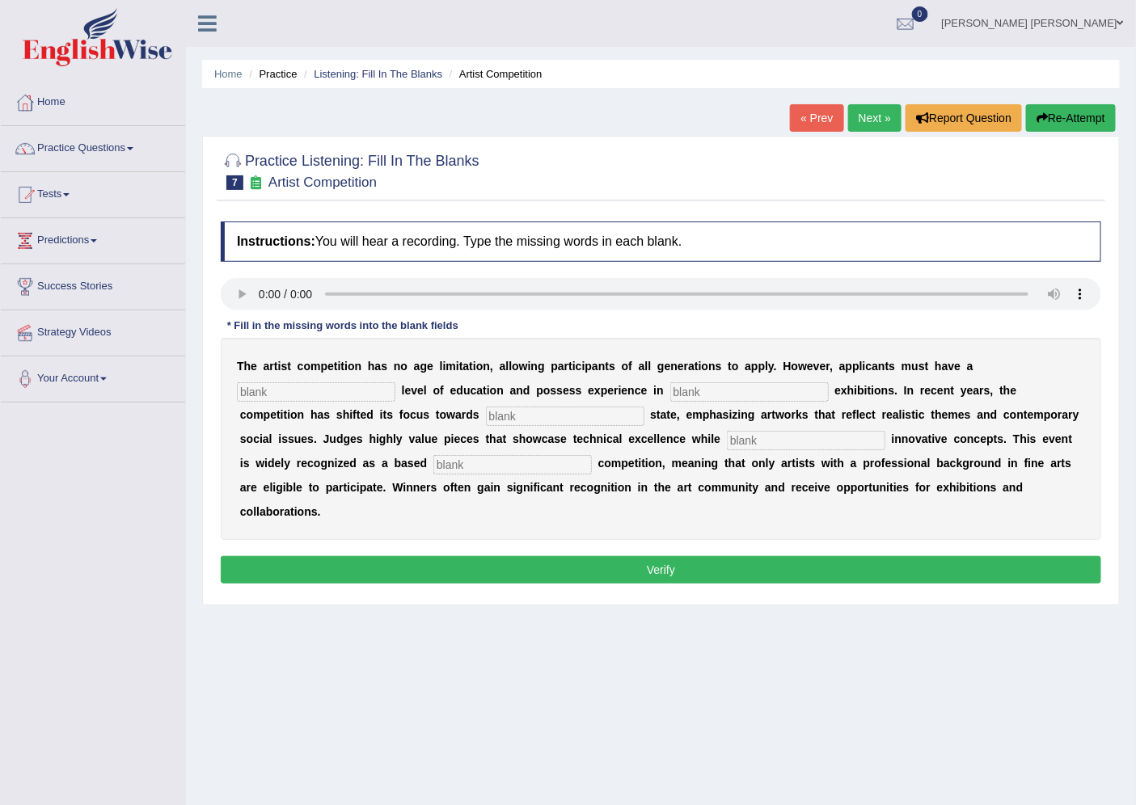
click at [380, 391] on input "text" at bounding box center [316, 391] width 158 height 19
click at [334, 394] on input "text" at bounding box center [316, 391] width 158 height 19
type input "grade"
click at [749, 388] on input "text" at bounding box center [749, 391] width 158 height 19
click at [486, 417] on input "text" at bounding box center [565, 416] width 158 height 19
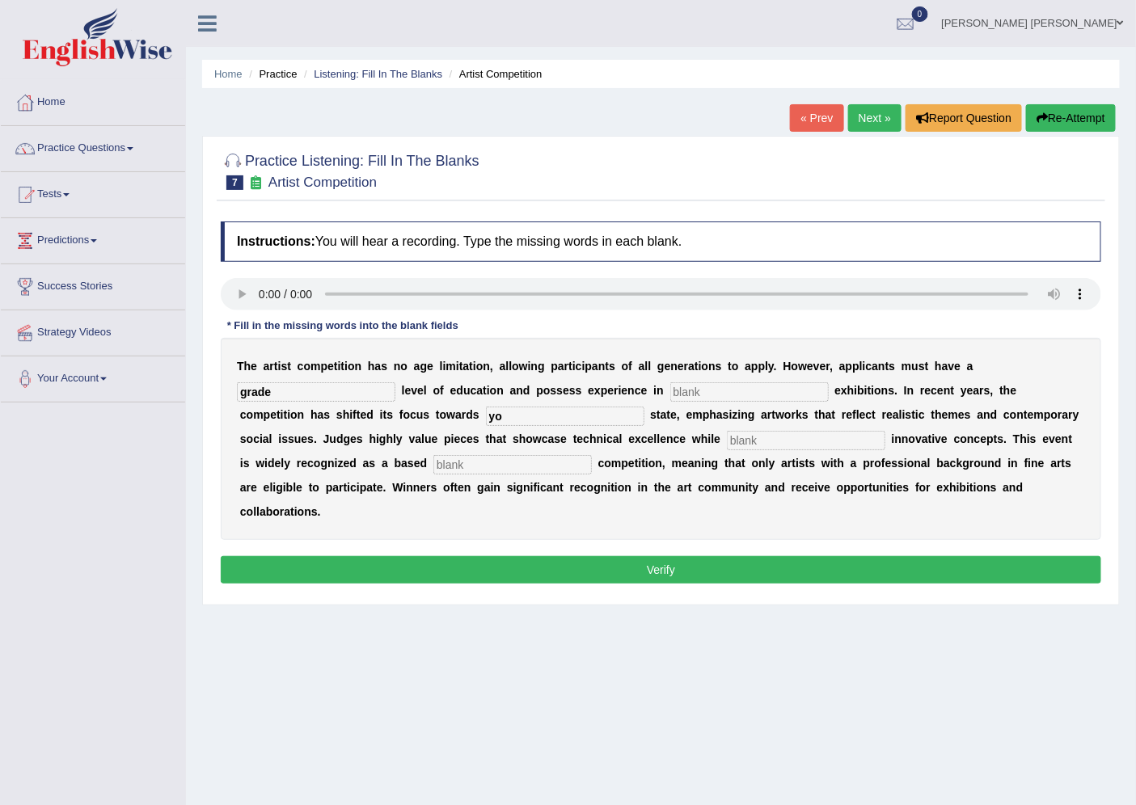
type input "y"
drag, startPoint x: 462, startPoint y: 406, endPoint x: 383, endPoint y: 408, distance: 78.5
click at [383, 408] on div "T h e a r t i s t c o m p e t i t i o n h a s n o a g e l i m i t a t i o n , a…" at bounding box center [661, 439] width 881 height 202
type input "will"
click at [486, 412] on input "will" at bounding box center [565, 416] width 158 height 19
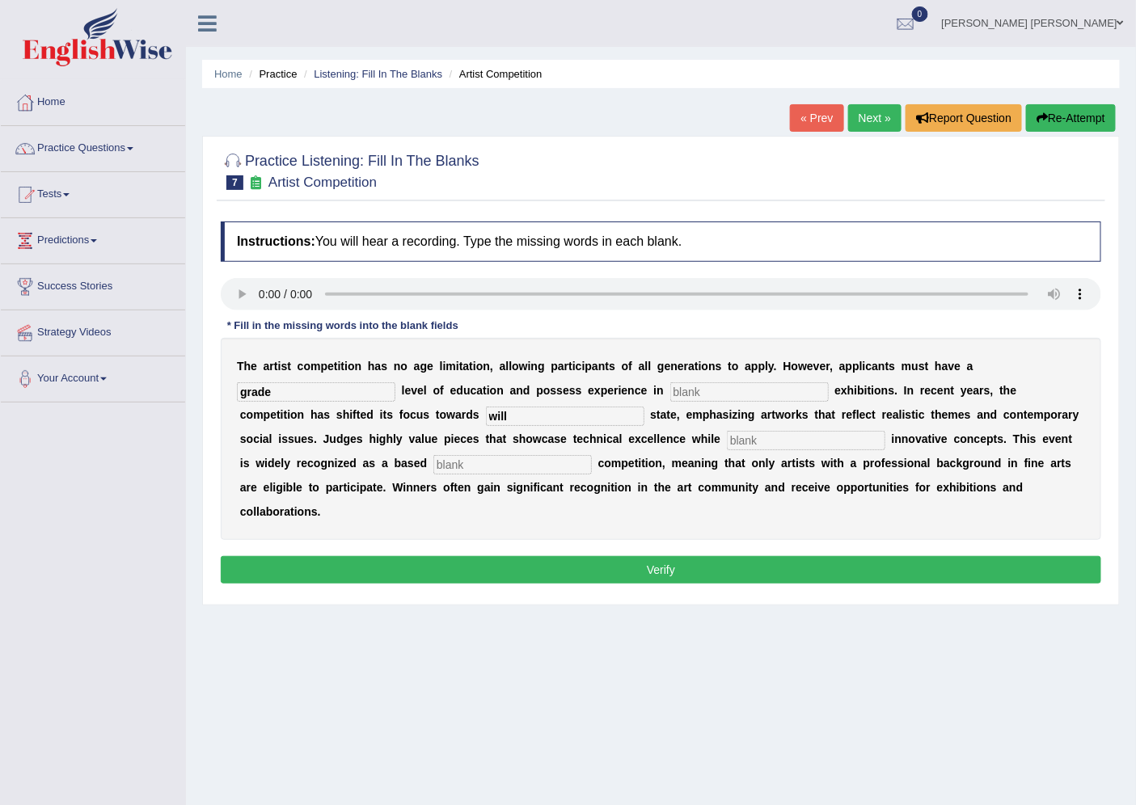
click at [451, 462] on input "text" at bounding box center [512, 464] width 158 height 19
type input "professional"
click at [699, 382] on input "text" at bounding box center [749, 391] width 158 height 19
click at [697, 386] on input "text" at bounding box center [749, 391] width 158 height 19
type input "stopping"
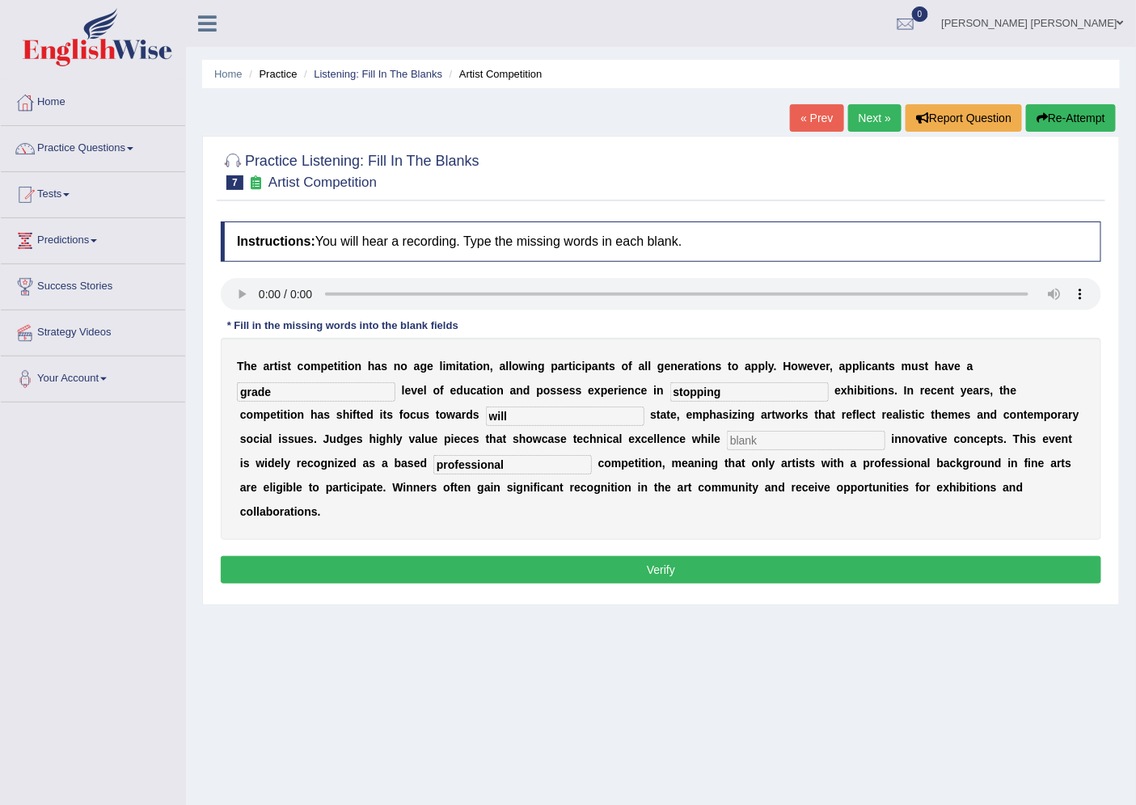
click at [727, 438] on input "text" at bounding box center [806, 440] width 158 height 19
click at [727, 431] on input "text" at bounding box center [806, 440] width 158 height 19
type input "corporate"
click at [636, 569] on button "Verify" at bounding box center [661, 569] width 881 height 27
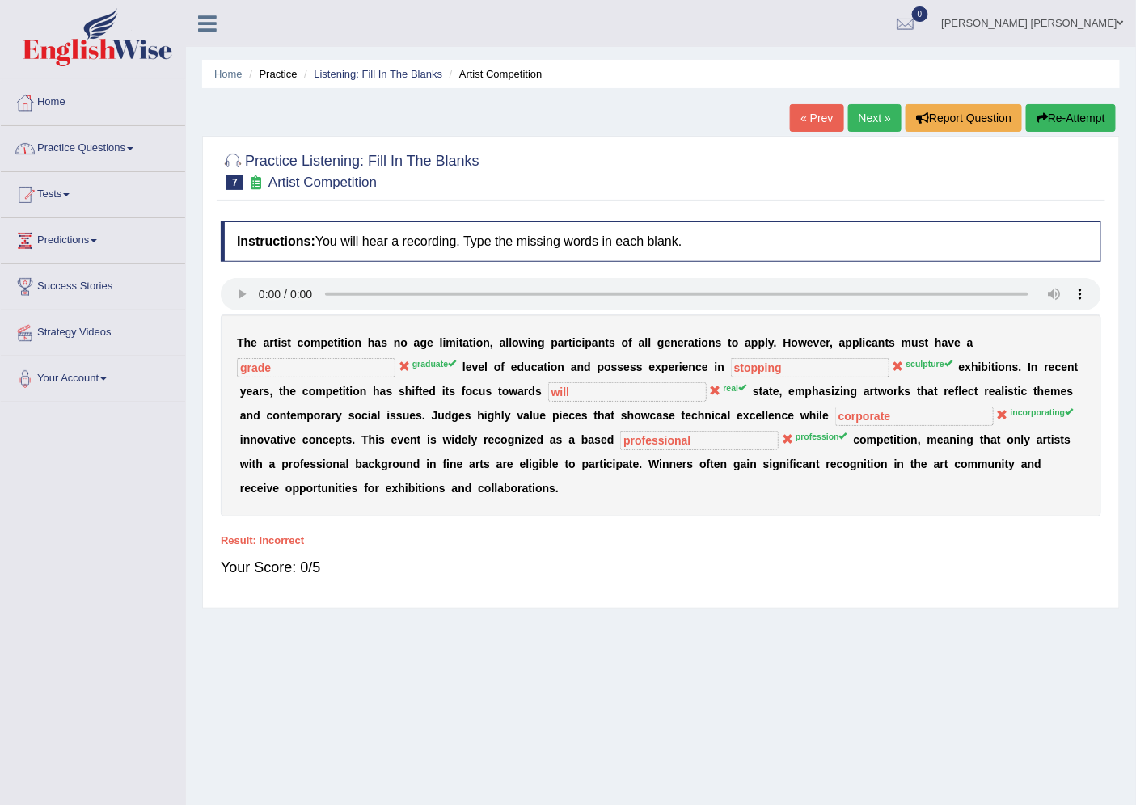
click at [392, 66] on li "Listening: Fill In The Blanks" at bounding box center [371, 73] width 142 height 15
click at [390, 78] on link "Listening: Fill In The Blanks" at bounding box center [378, 74] width 129 height 12
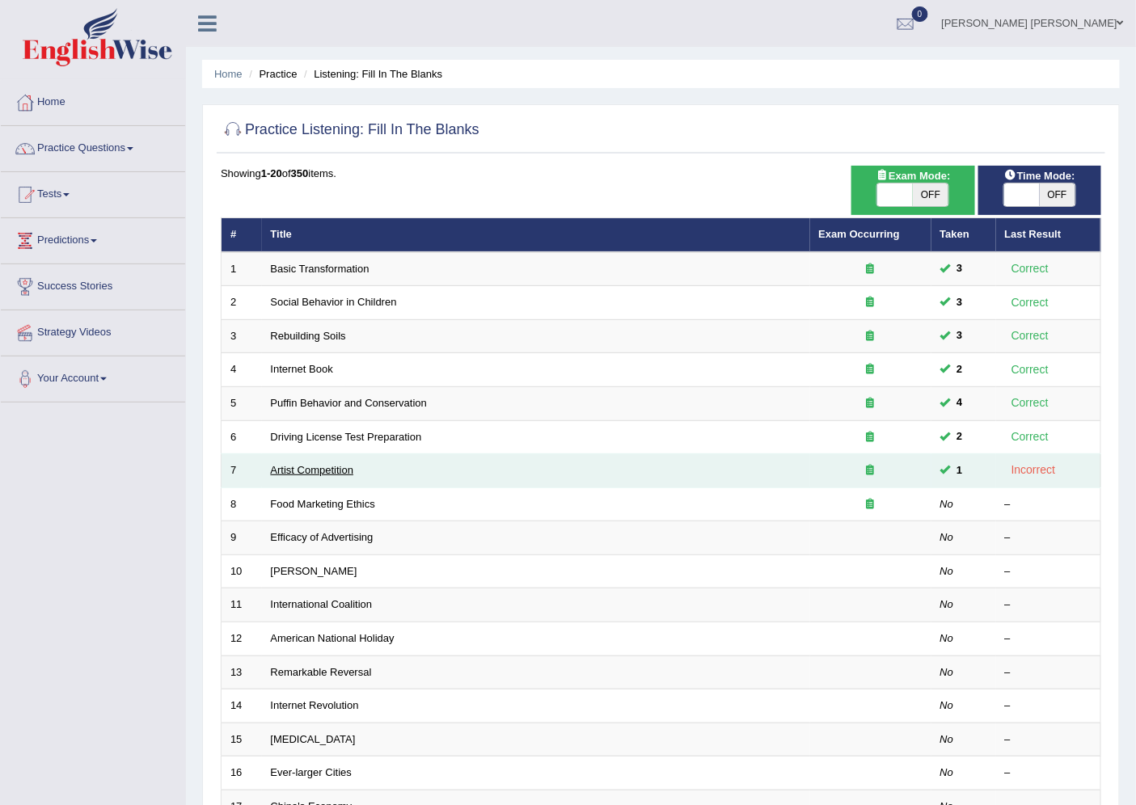
click at [332, 472] on link "Artist Competition" at bounding box center [312, 470] width 83 height 12
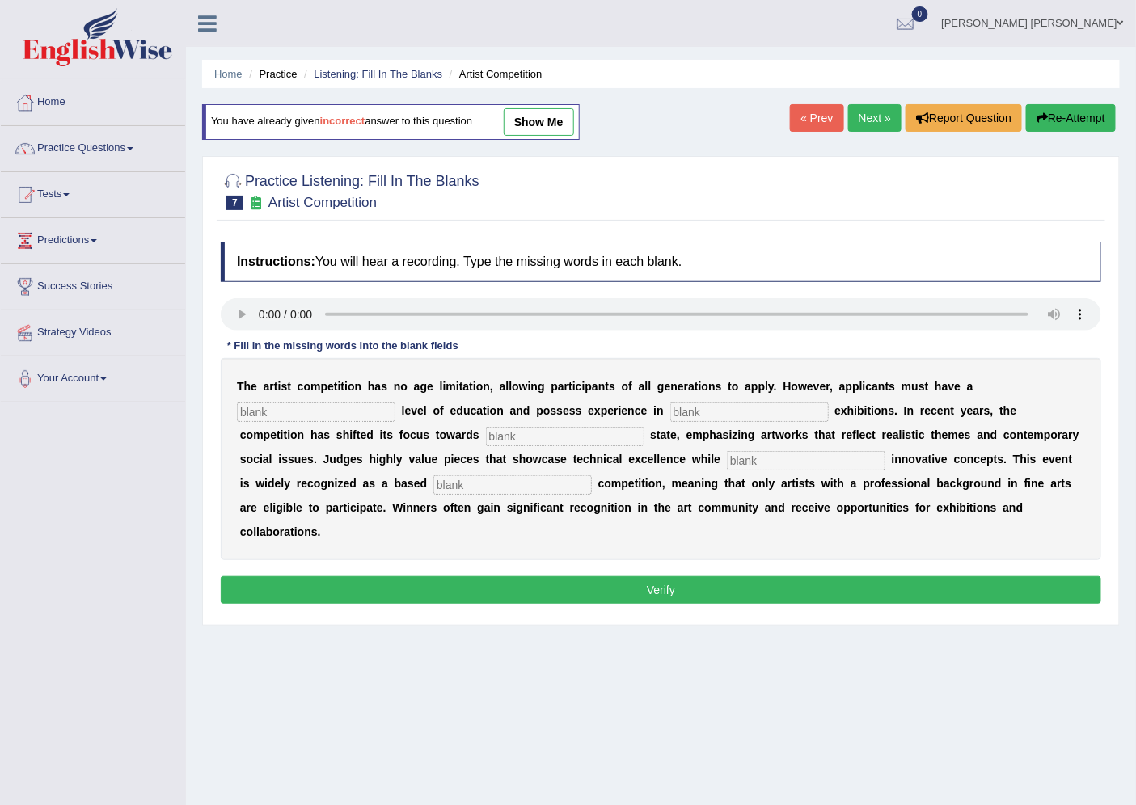
click at [367, 403] on input "text" at bounding box center [316, 412] width 158 height 19
type input "graduate"
click at [689, 415] on input "text" at bounding box center [749, 412] width 158 height 19
type input "s"
click at [486, 433] on input "text" at bounding box center [565, 436] width 158 height 19
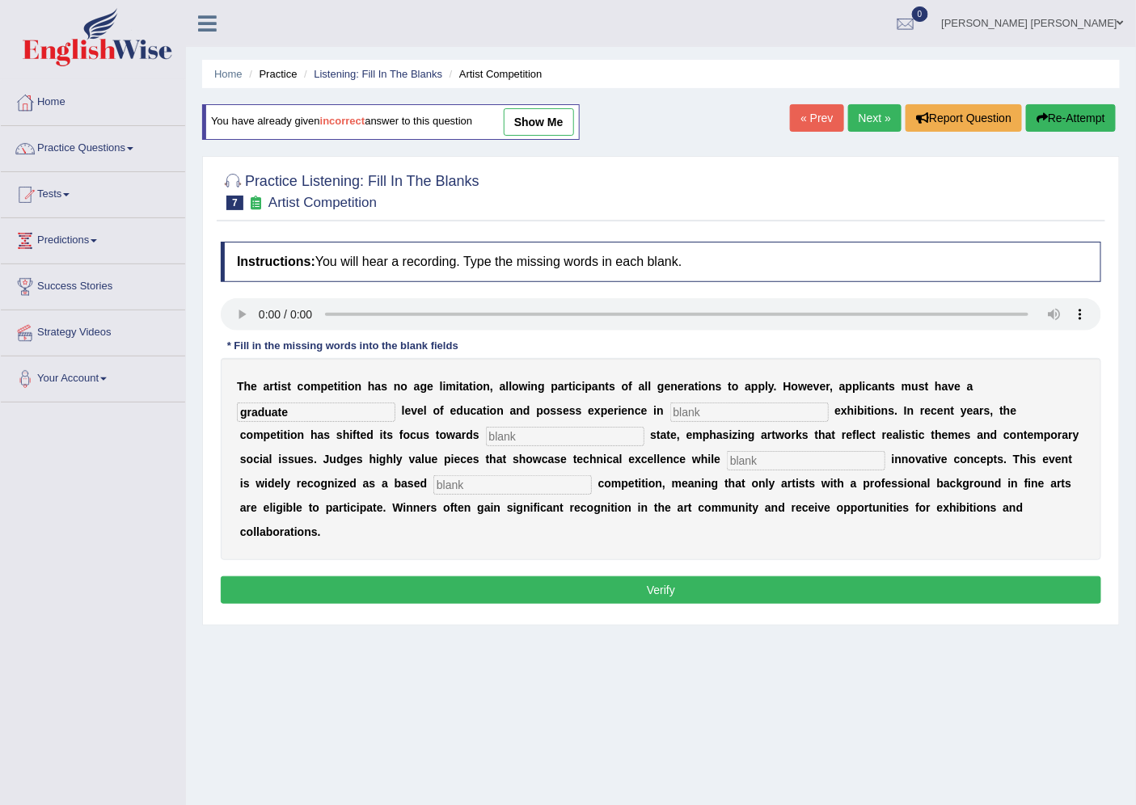
click at [727, 451] on input "text" at bounding box center [806, 460] width 158 height 19
click at [727, 457] on input "text" at bounding box center [806, 460] width 158 height 19
type input "incorporating"
click at [464, 480] on input "text" at bounding box center [512, 484] width 158 height 19
click at [471, 488] on input "text" at bounding box center [512, 484] width 158 height 19
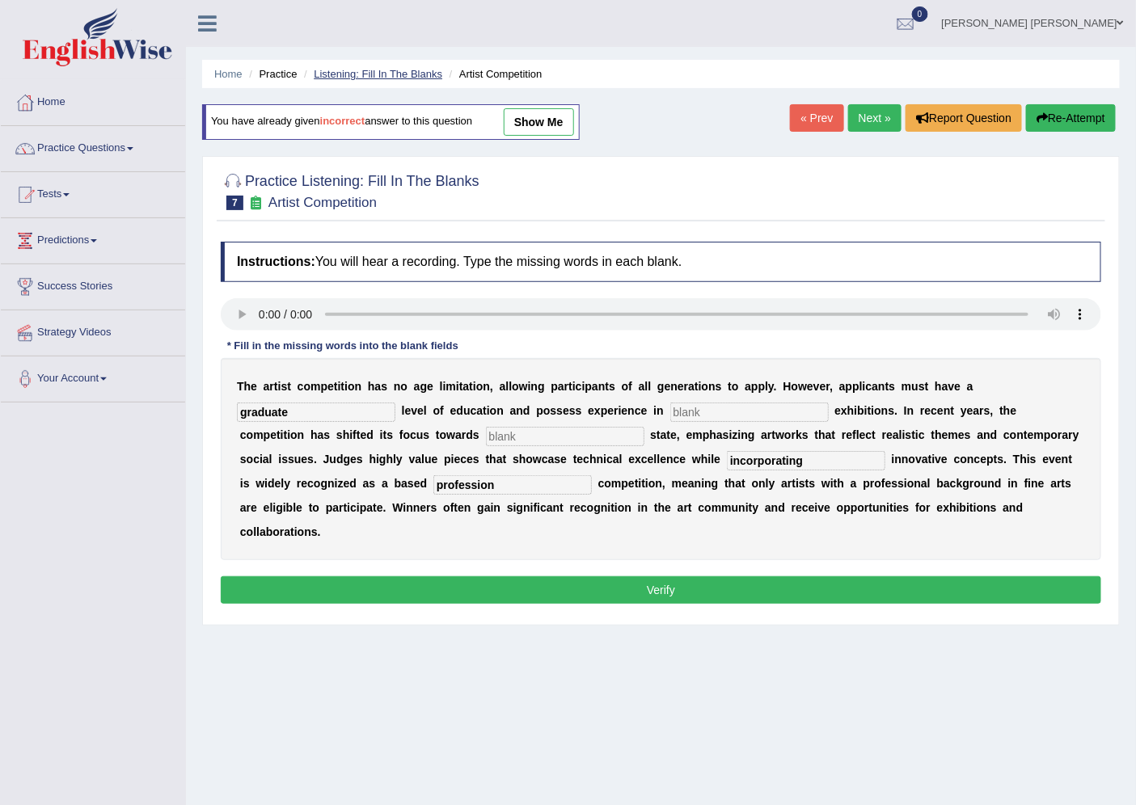
type input "profession"
click at [362, 77] on link "Listening: Fill In The Blanks" at bounding box center [378, 74] width 129 height 12
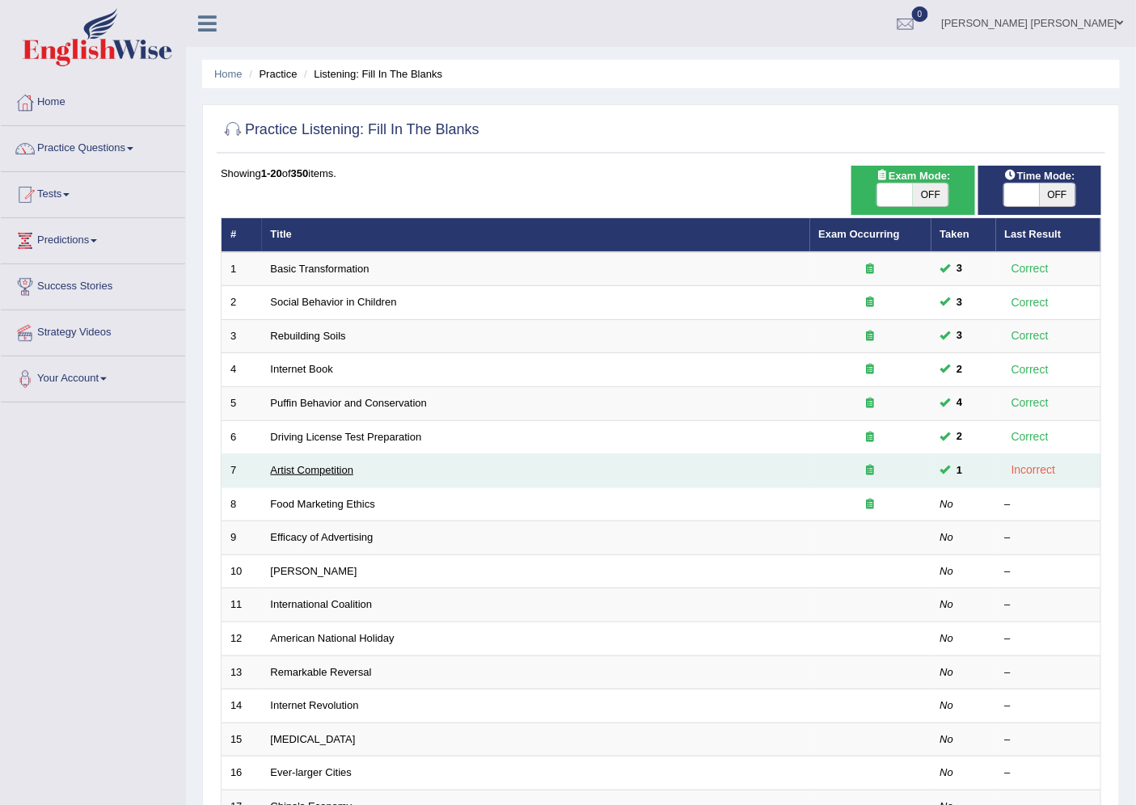
click at [309, 465] on link "Artist Competition" at bounding box center [312, 470] width 83 height 12
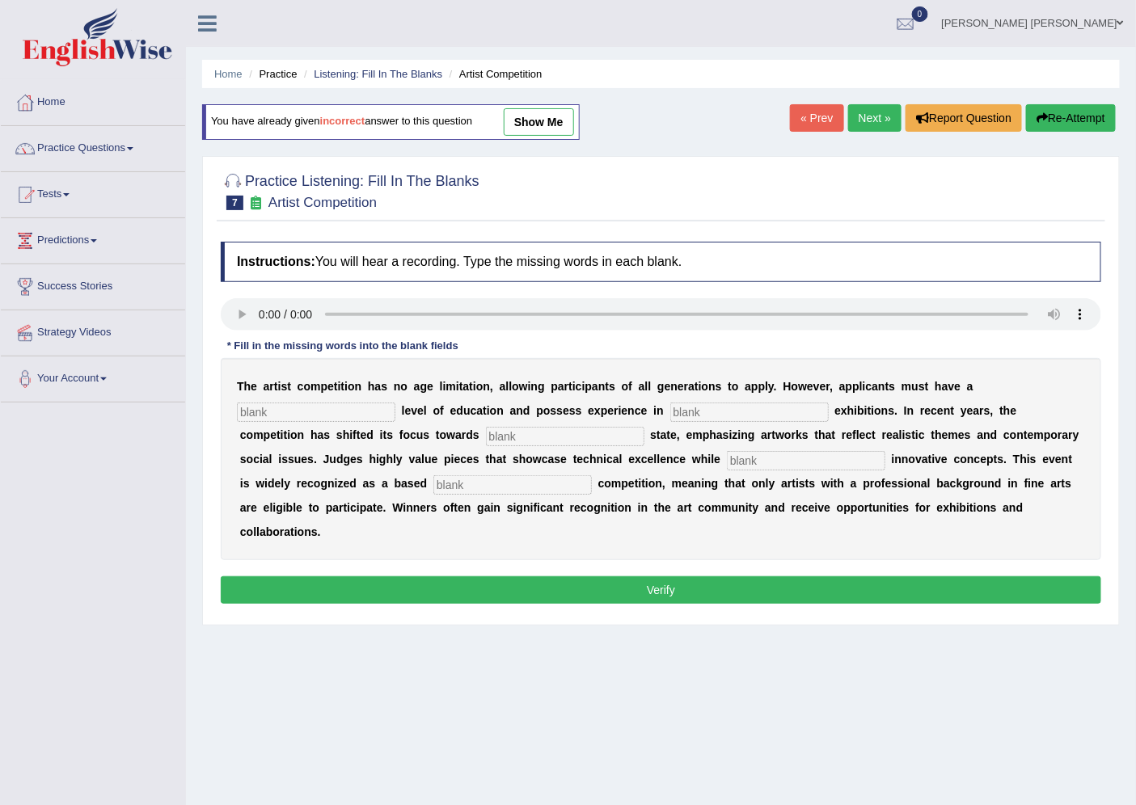
click at [308, 408] on input "text" at bounding box center [316, 412] width 158 height 19
type input "graduate"
click at [705, 409] on input "text" at bounding box center [749, 412] width 158 height 19
type input "r"
click at [497, 434] on input "text" at bounding box center [565, 436] width 158 height 19
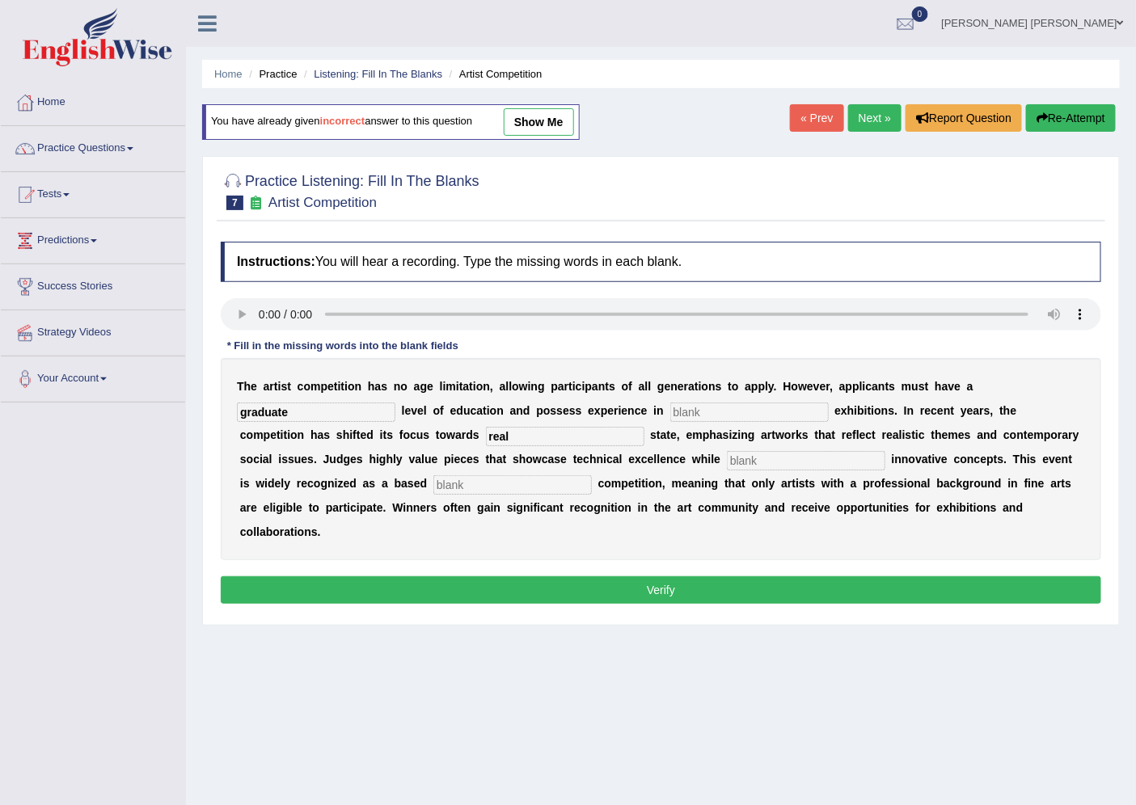
type input "real"
click at [727, 456] on input "text" at bounding box center [806, 460] width 158 height 19
type input "incorporating"
click at [440, 480] on input "text" at bounding box center [512, 484] width 158 height 19
type input "profession"
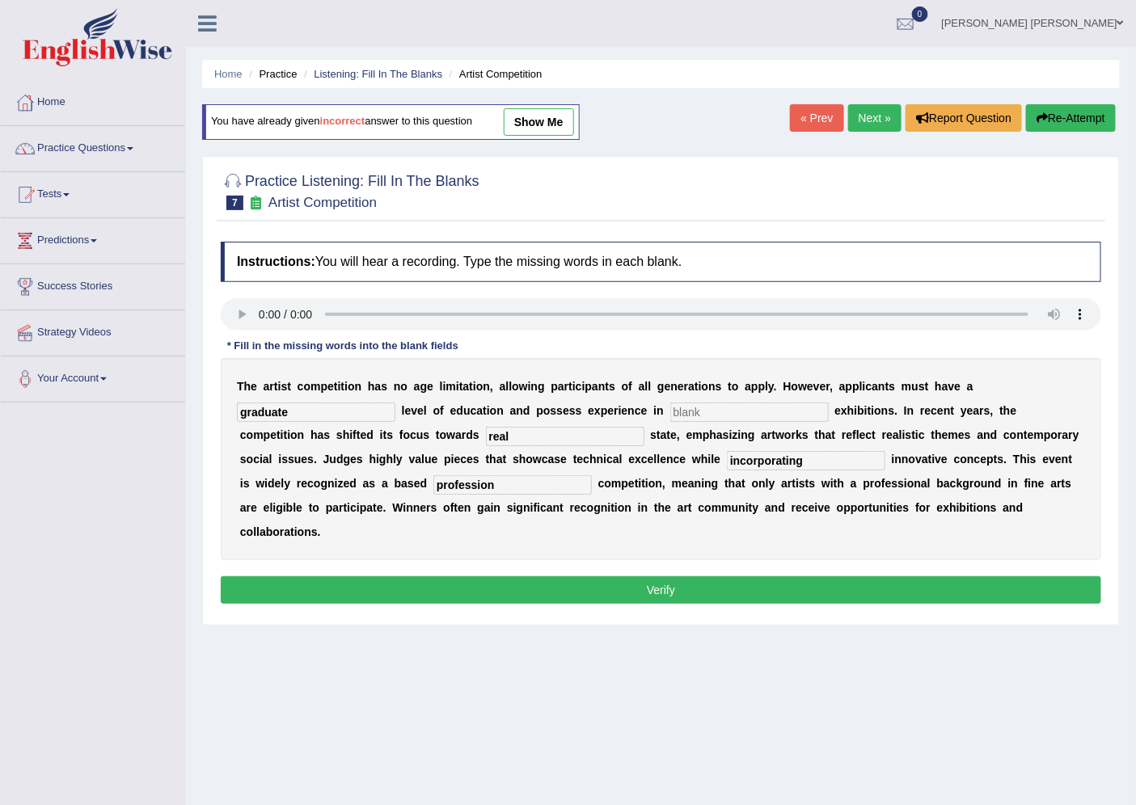
click at [706, 411] on input "text" at bounding box center [749, 412] width 158 height 19
type input "sculture"
click at [660, 600] on button "Verify" at bounding box center [661, 590] width 881 height 27
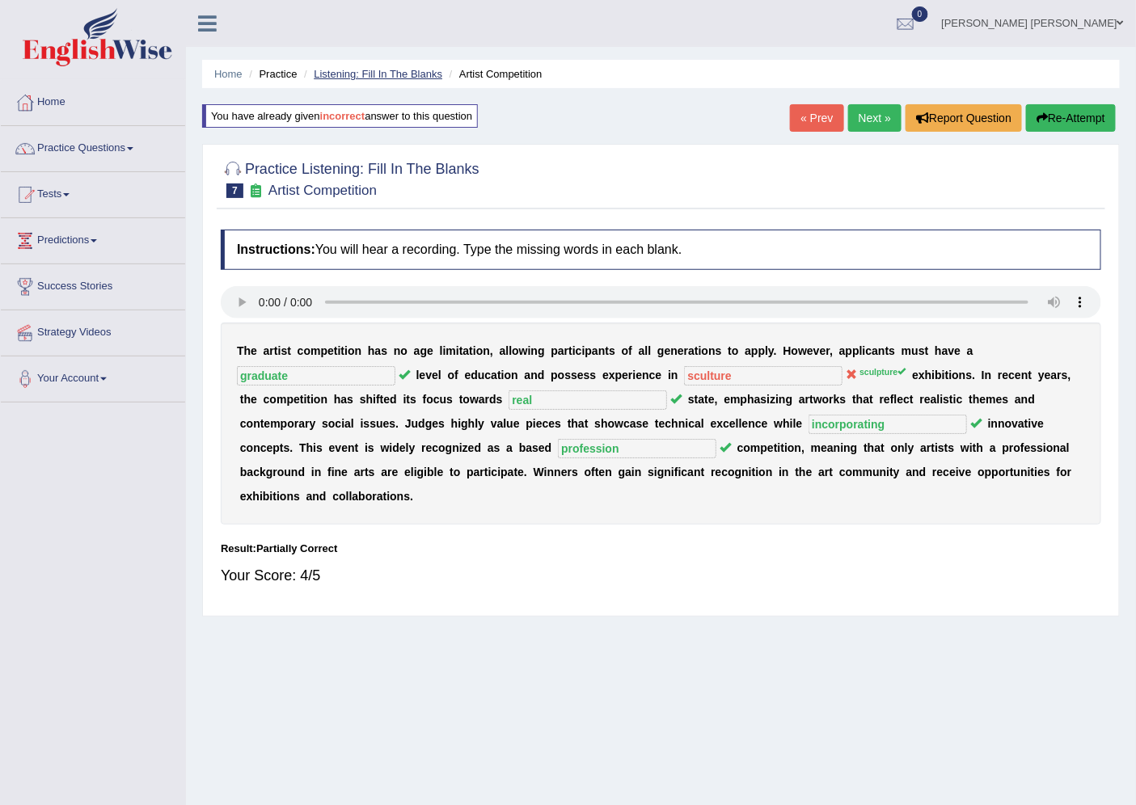
click at [368, 73] on link "Listening: Fill In The Blanks" at bounding box center [378, 74] width 129 height 12
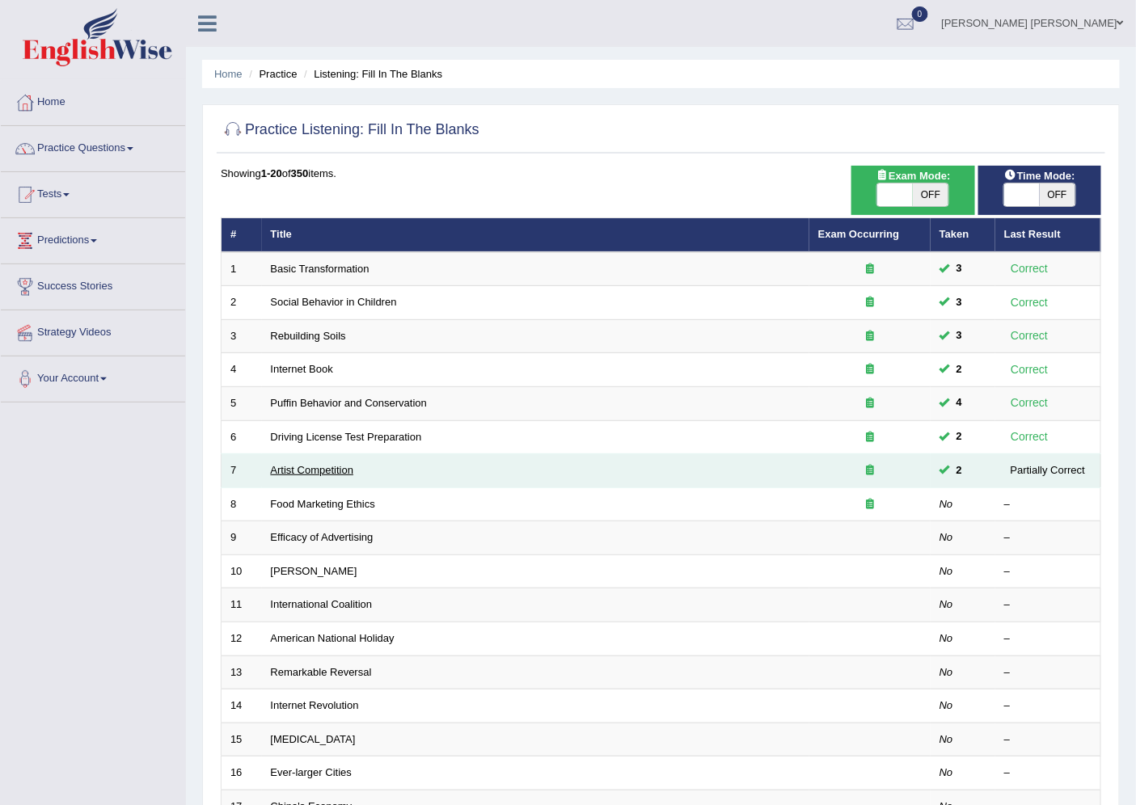
click at [285, 469] on link "Artist Competition" at bounding box center [312, 470] width 83 height 12
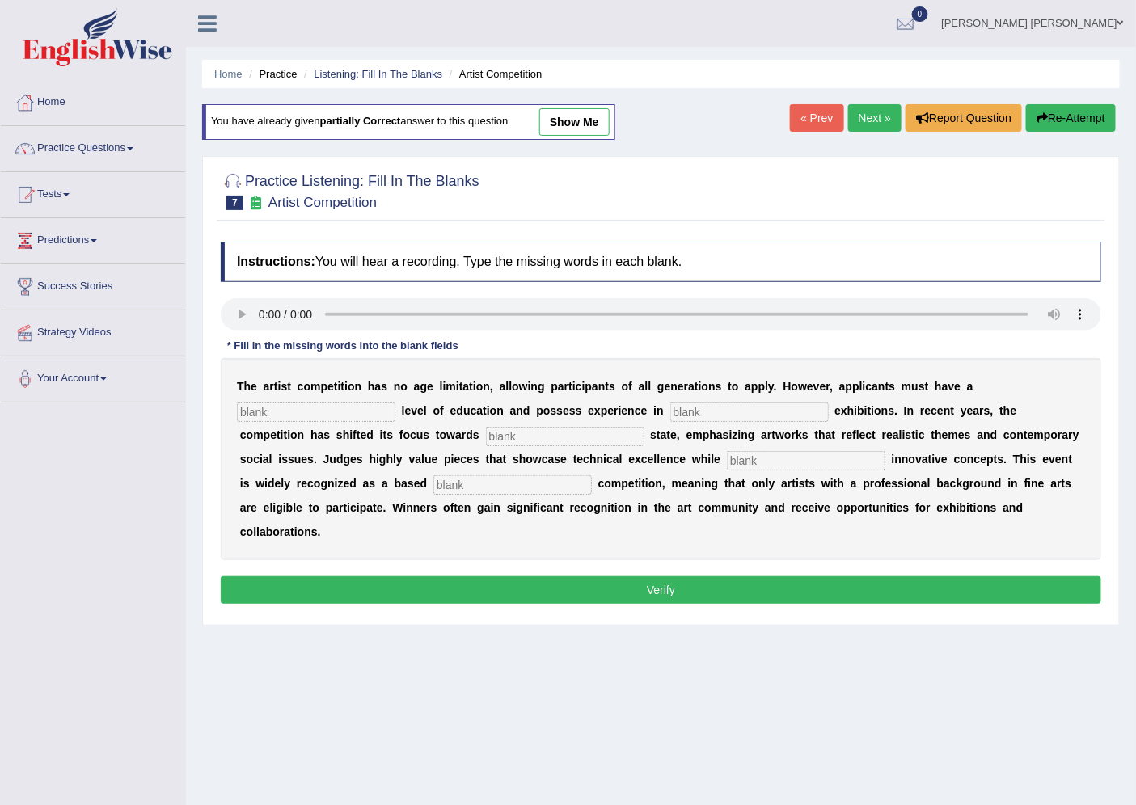
click at [293, 413] on input "text" at bounding box center [316, 412] width 158 height 19
type input "graduate"
click at [695, 408] on input "text" at bounding box center [749, 412] width 158 height 19
type input "sculpture"
click at [486, 433] on input "text" at bounding box center [565, 436] width 158 height 19
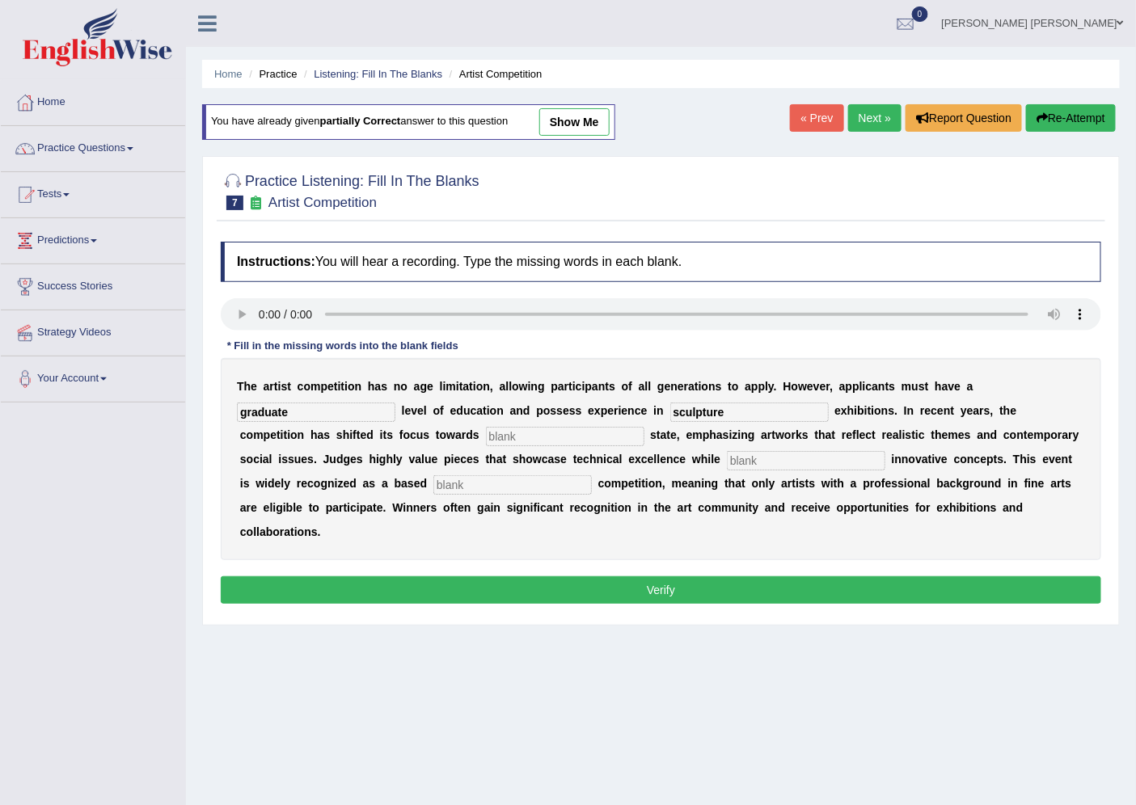
click at [486, 433] on input "text" at bounding box center [565, 436] width 158 height 19
click at [486, 431] on input "text" at bounding box center [565, 436] width 158 height 19
type input "real"
click at [727, 454] on input "text" at bounding box center [806, 460] width 158 height 19
type input "incorporating"
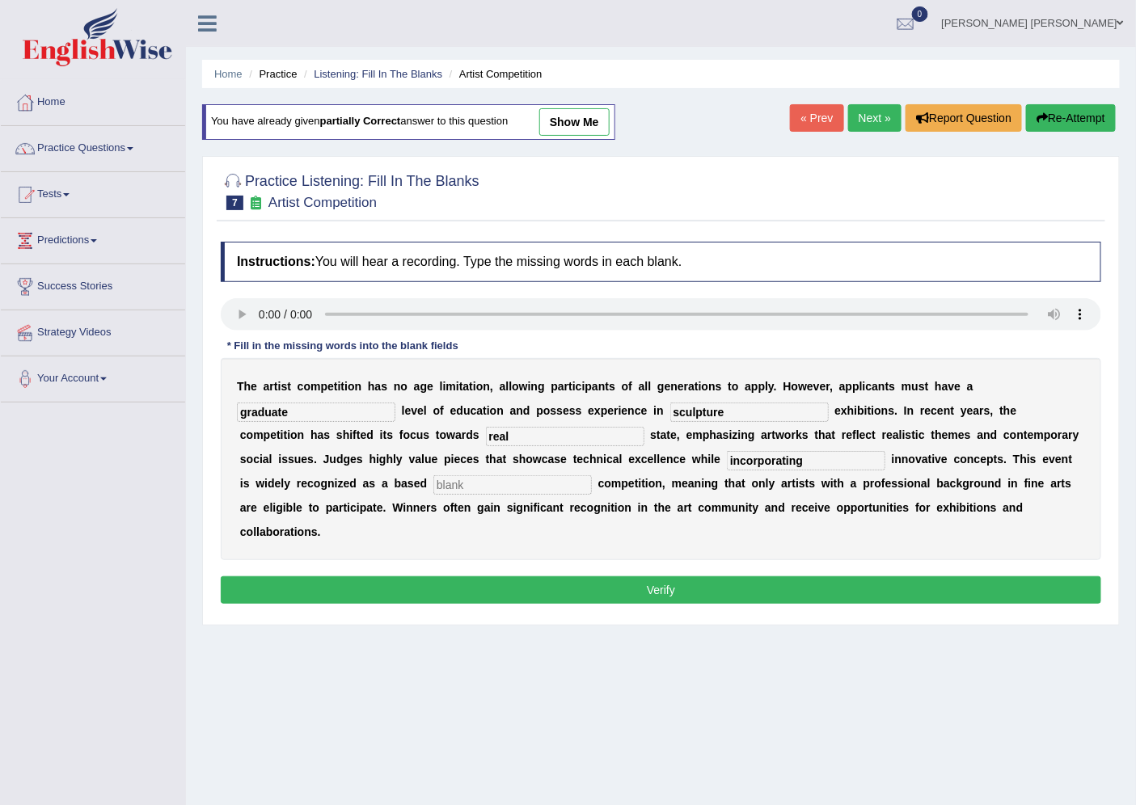
click at [506, 484] on input "text" at bounding box center [512, 484] width 158 height 19
type input "profession"
drag, startPoint x: 556, startPoint y: 483, endPoint x: 698, endPoint y: 544, distance: 155.0
click at [698, 544] on div "T h e a r t i s t c o m p e t i t i o n h a s n o a g e l i m i t a t i o n , a…" at bounding box center [661, 459] width 881 height 202
click at [634, 582] on button "Verify" at bounding box center [661, 590] width 881 height 27
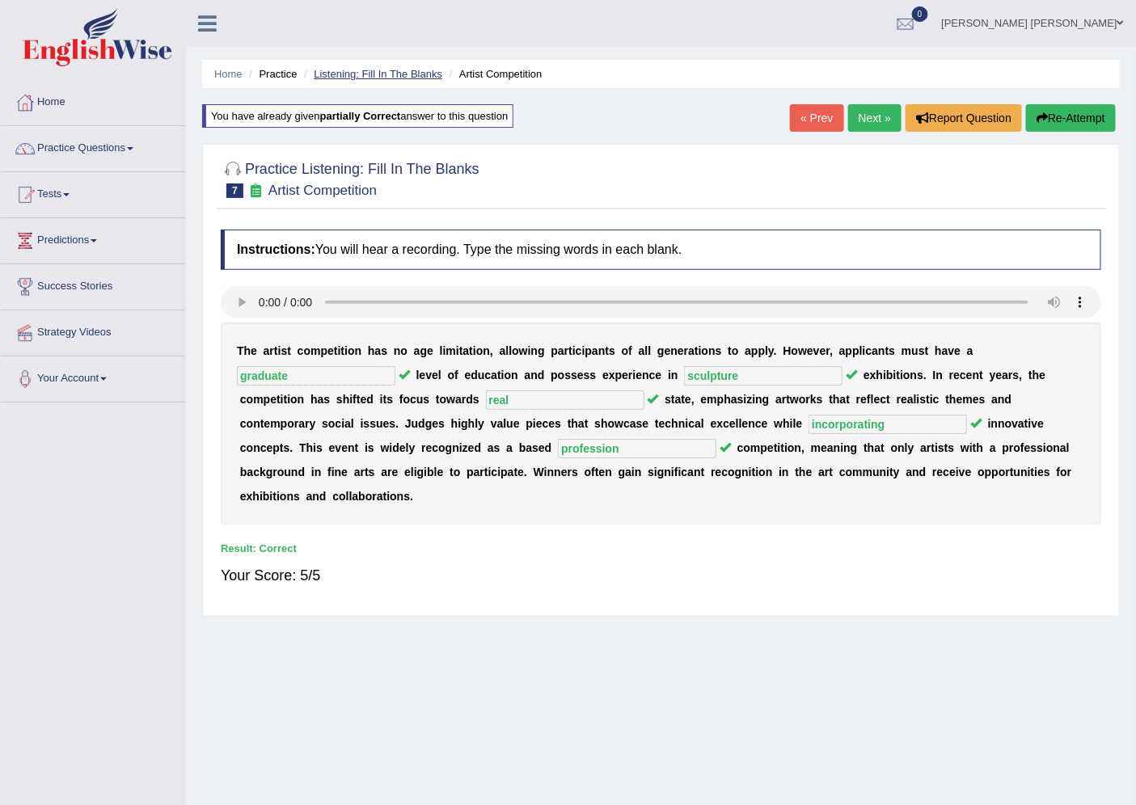
click at [365, 70] on link "Listening: Fill In The Blanks" at bounding box center [378, 74] width 129 height 12
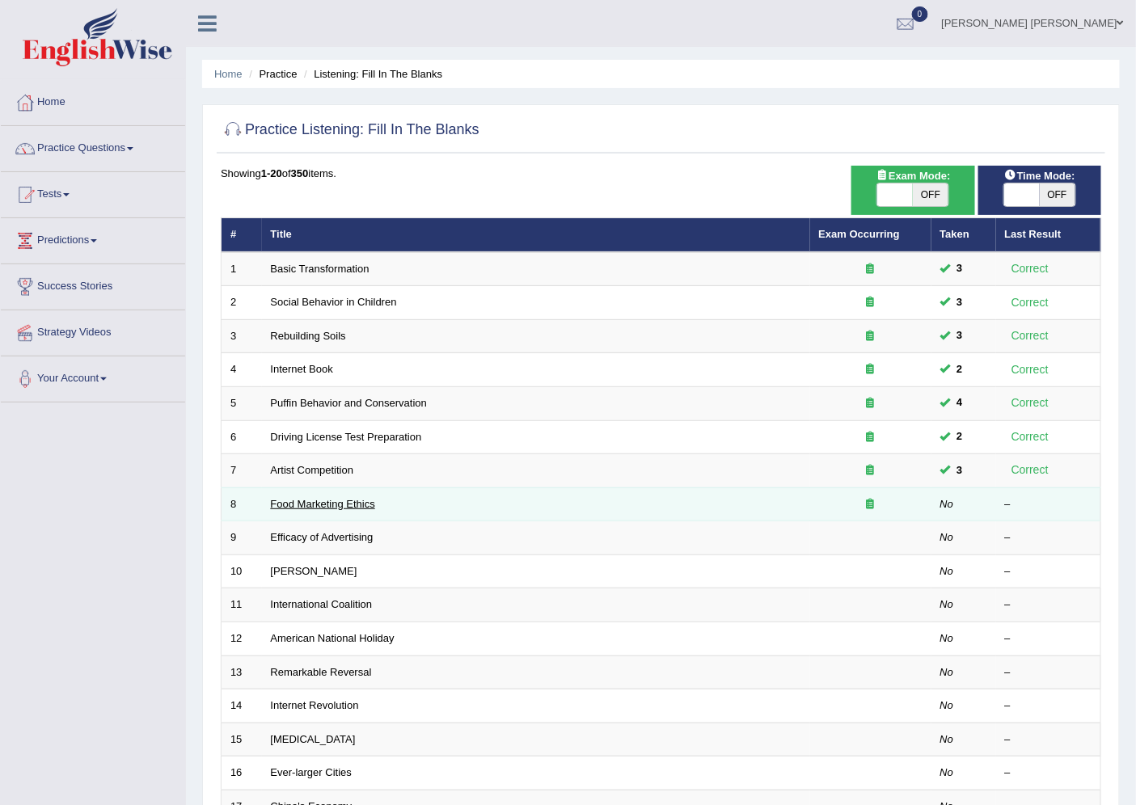
click at [343, 506] on link "Food Marketing Ethics" at bounding box center [323, 504] width 104 height 12
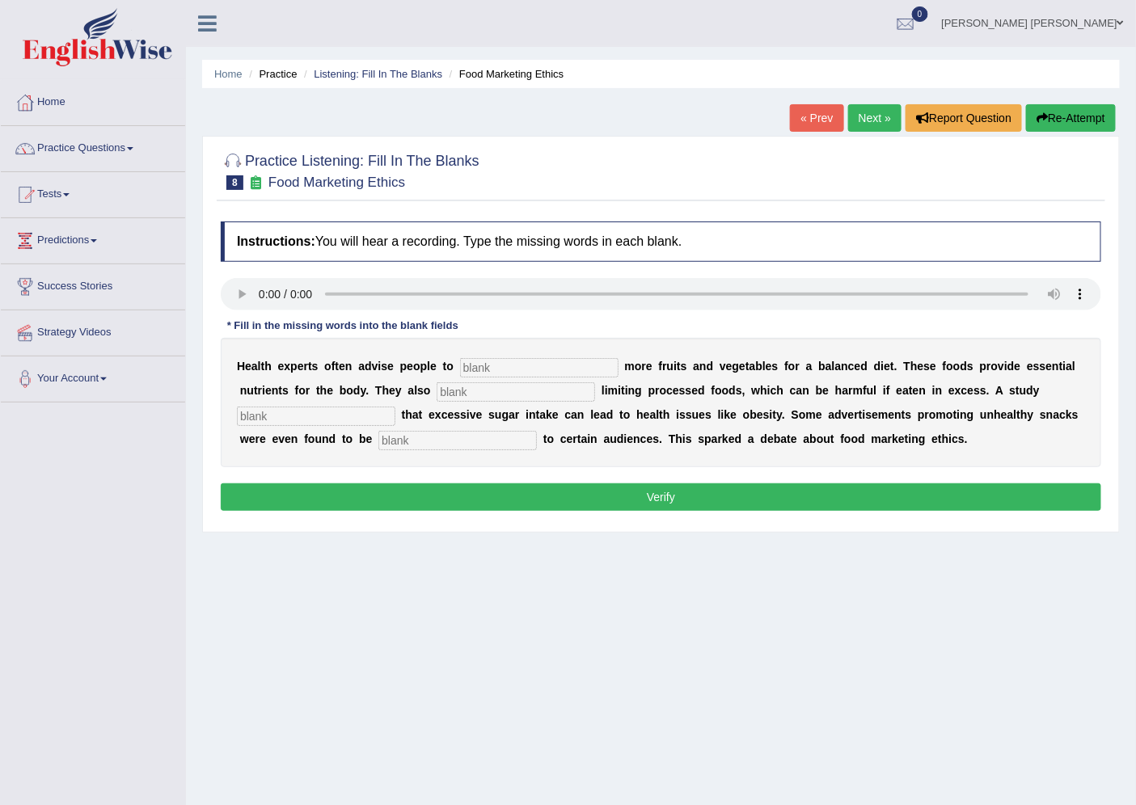
click at [527, 361] on input "text" at bounding box center [539, 367] width 158 height 19
click at [516, 364] on input "text" at bounding box center [539, 367] width 158 height 19
type input "consume"
click at [474, 391] on input "text" at bounding box center [516, 391] width 158 height 19
type input "recommend"
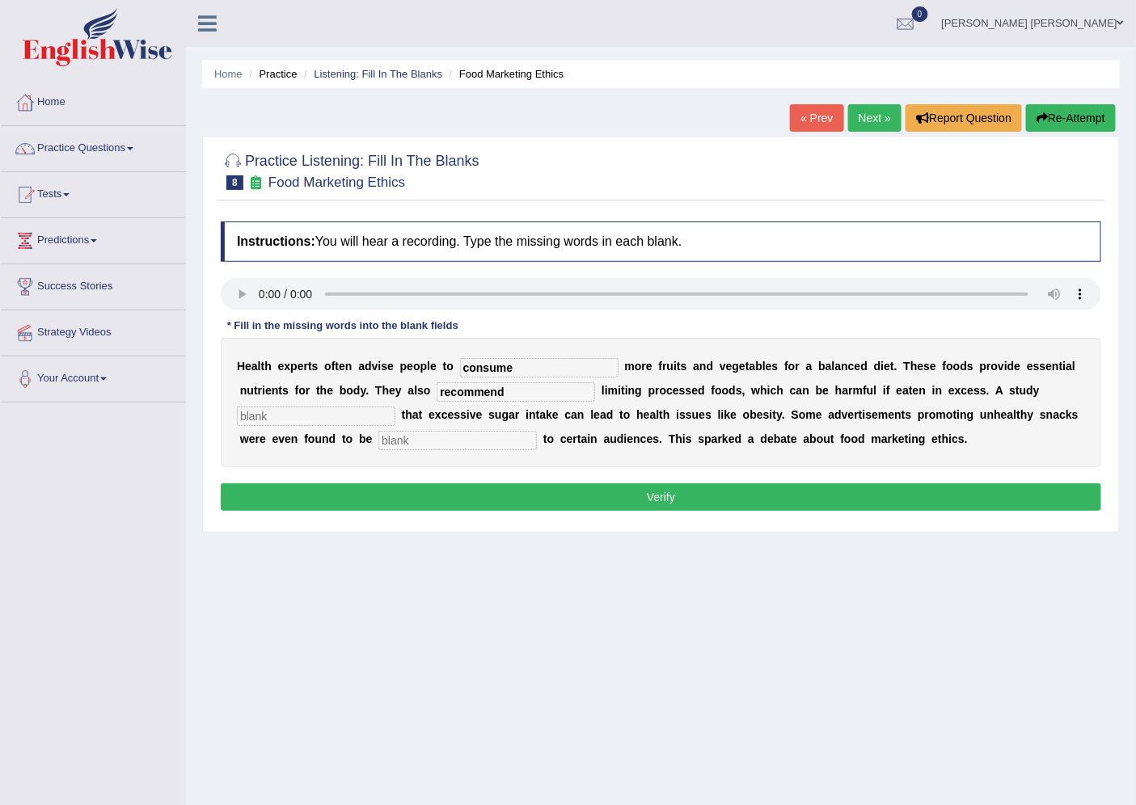
click at [308, 417] on input "text" at bounding box center [316, 416] width 158 height 19
click at [260, 419] on input "text" at bounding box center [316, 416] width 158 height 19
click at [280, 409] on input "text" at bounding box center [316, 416] width 158 height 19
type input "dairy"
click at [402, 437] on input "text" at bounding box center [457, 440] width 158 height 19
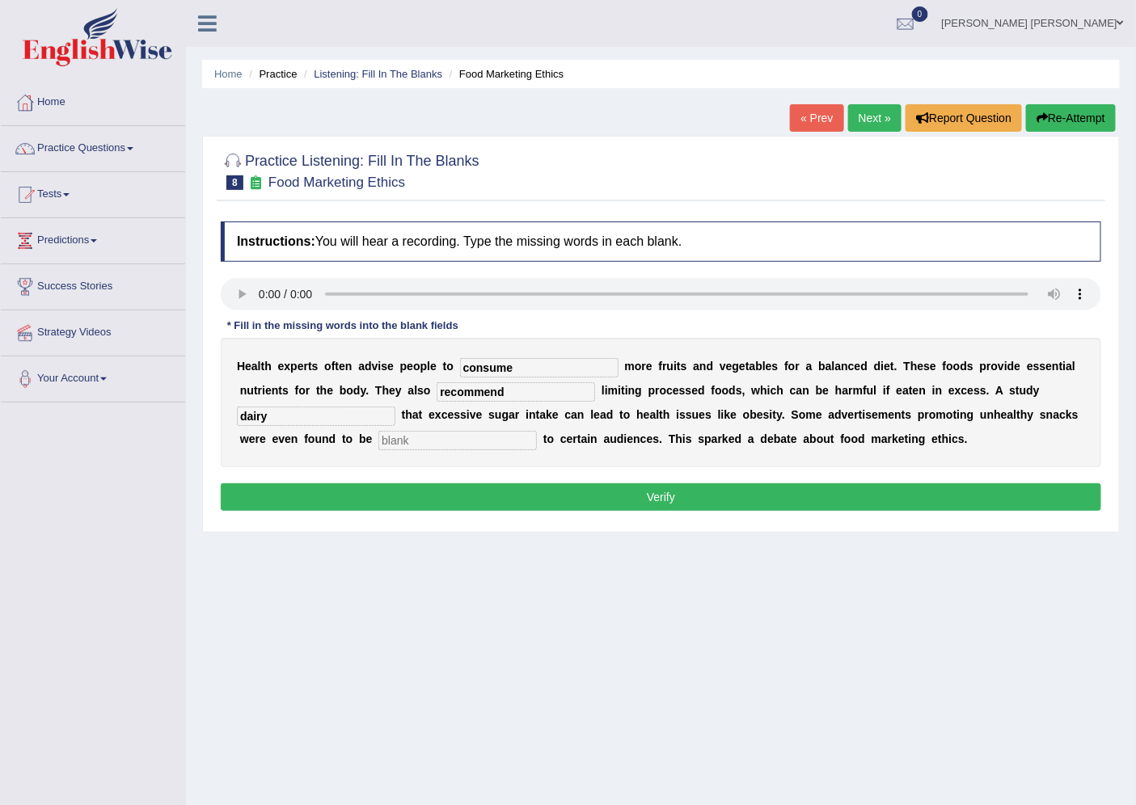
click at [470, 435] on input "text" at bounding box center [457, 440] width 158 height 19
type input "offensive"
click at [567, 480] on div "Instructions: You will hear a recording. Type the missing words in each blank. …" at bounding box center [661, 368] width 889 height 311
click at [568, 493] on button "Verify" at bounding box center [661, 497] width 881 height 27
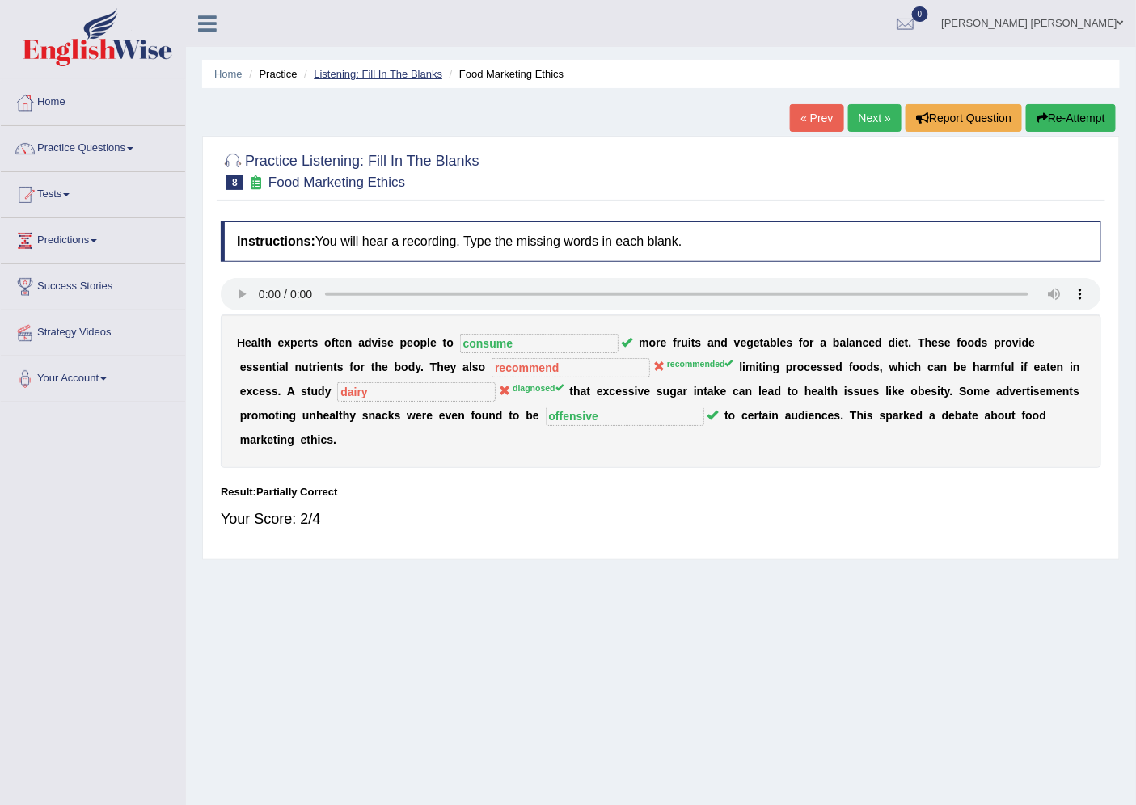
click at [399, 78] on link "Listening: Fill In The Blanks" at bounding box center [378, 74] width 129 height 12
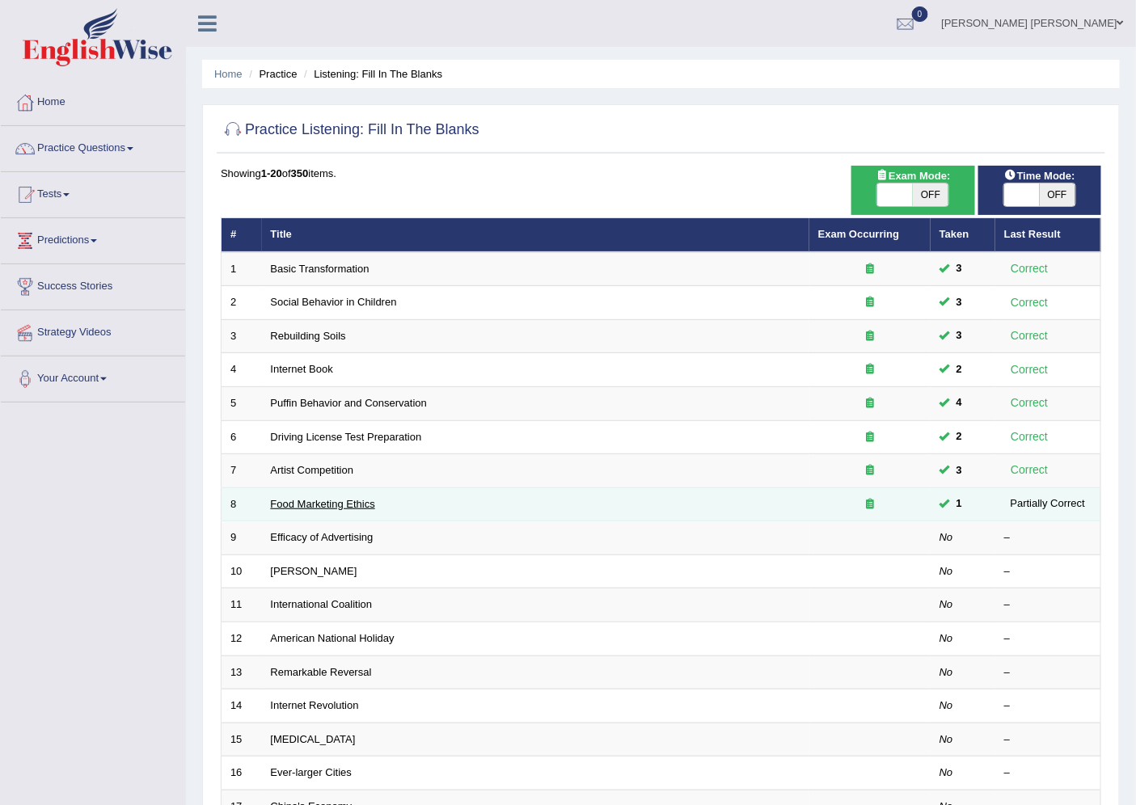
click at [302, 498] on link "Food Marketing Ethics" at bounding box center [323, 504] width 104 height 12
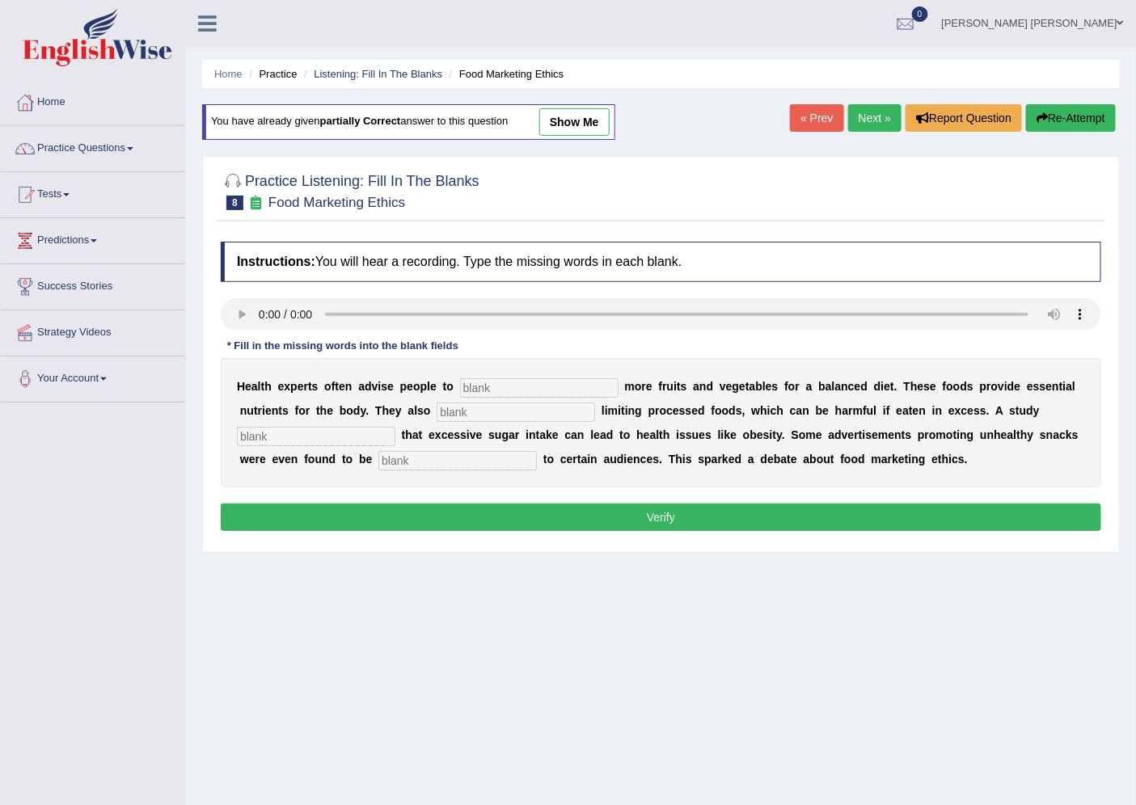
click at [497, 378] on input "text" at bounding box center [539, 387] width 158 height 19
type input "consume"
click at [494, 406] on input "text" at bounding box center [516, 412] width 158 height 19
type input "recommended"
click at [285, 431] on input "text" at bounding box center [316, 436] width 158 height 19
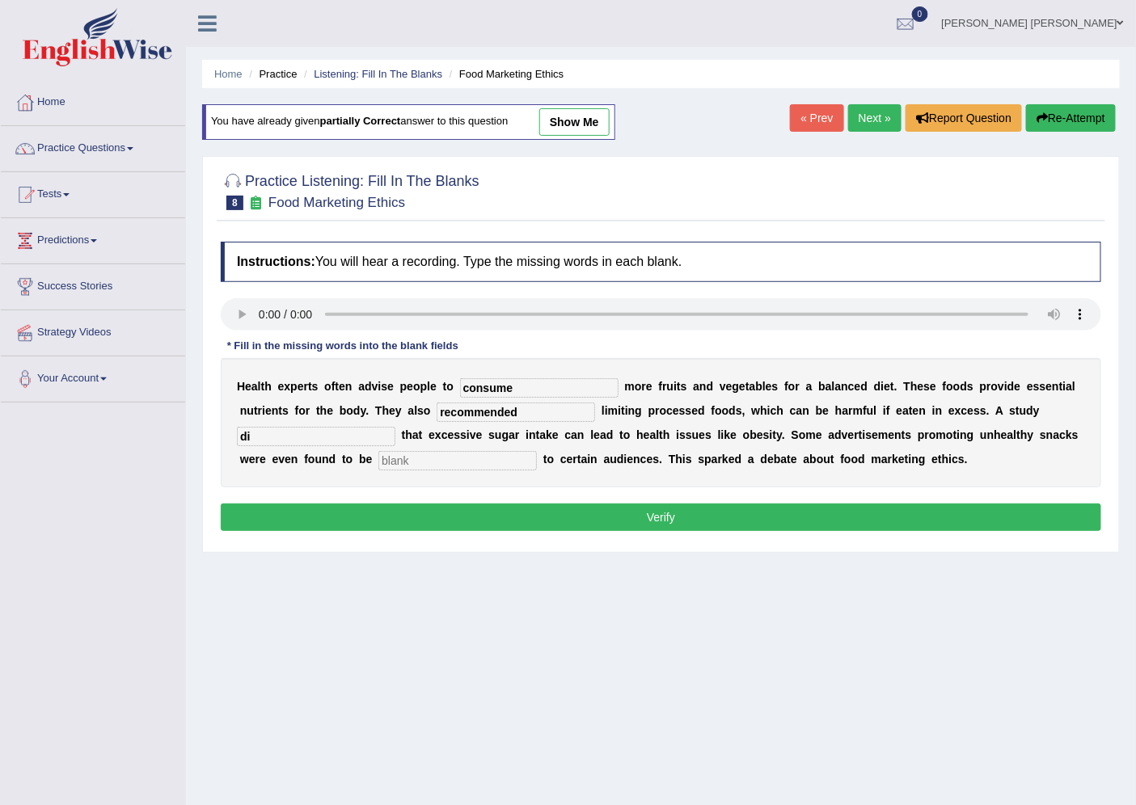
type input "d"
click input "text"
type input "diagnosed"
drag, startPoint x: 475, startPoint y: 429, endPoint x: 726, endPoint y: 447, distance: 251.3
click div "H e a l t h e x p e r t s o f t e n a d v i s e p e o p l e t o consume m o r e…"
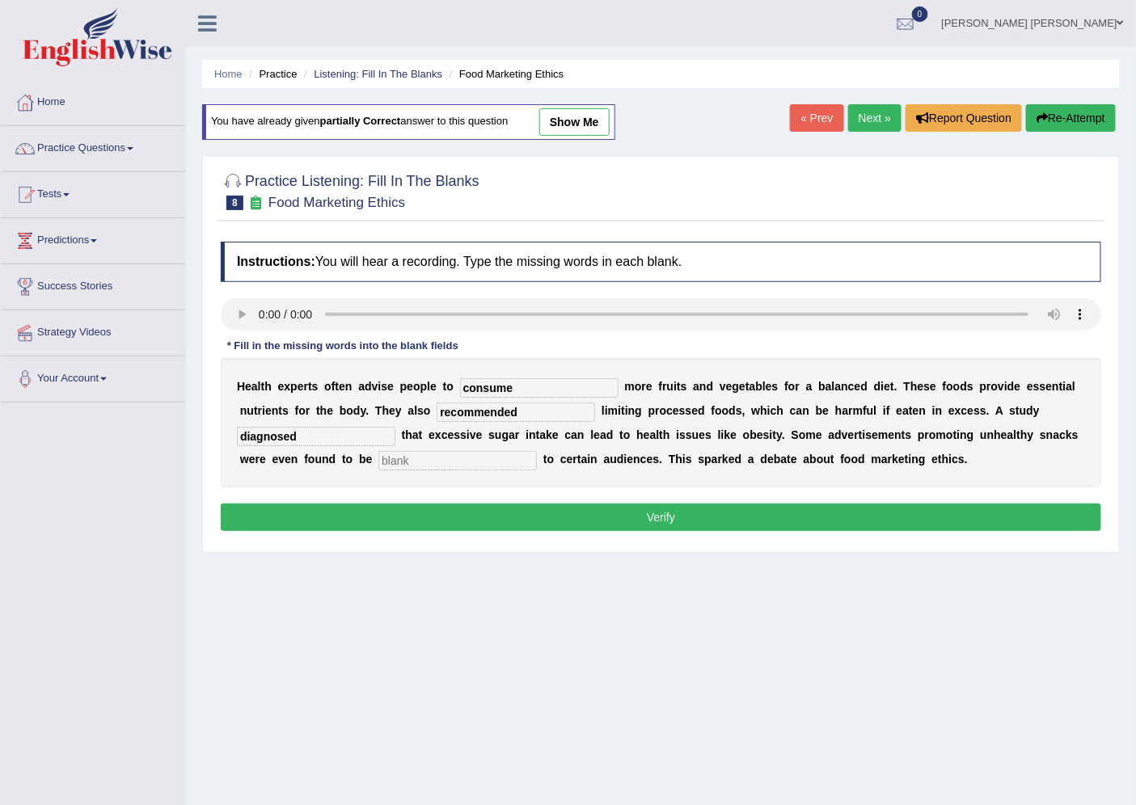
click input "text"
type input "offensive"
click button "Verify"
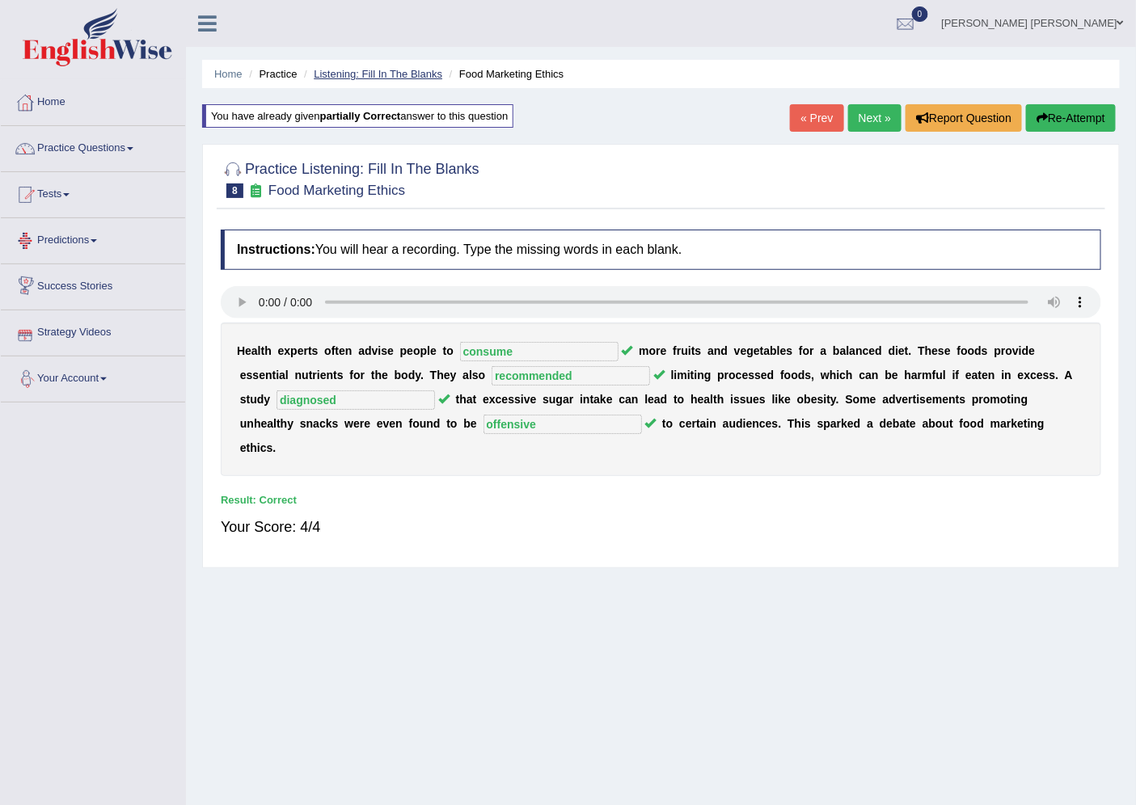
click link "Listening: Fill In The Blanks"
